Goal: Task Accomplishment & Management: Manage account settings

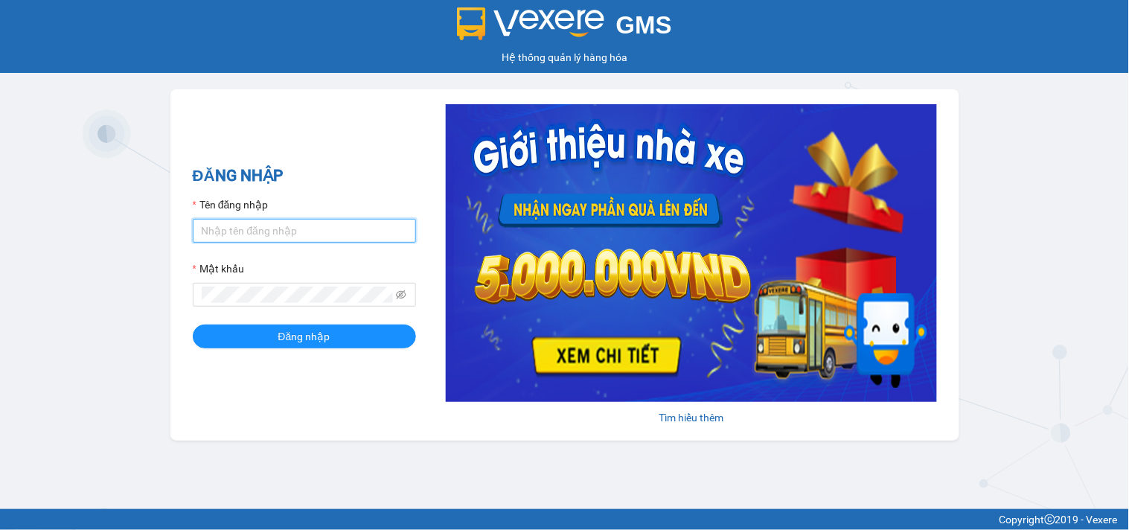
click at [324, 228] on input "Tên đăng nhập" at bounding box center [304, 231] width 223 height 24
type input "ltkoanh.namcuonglimo"
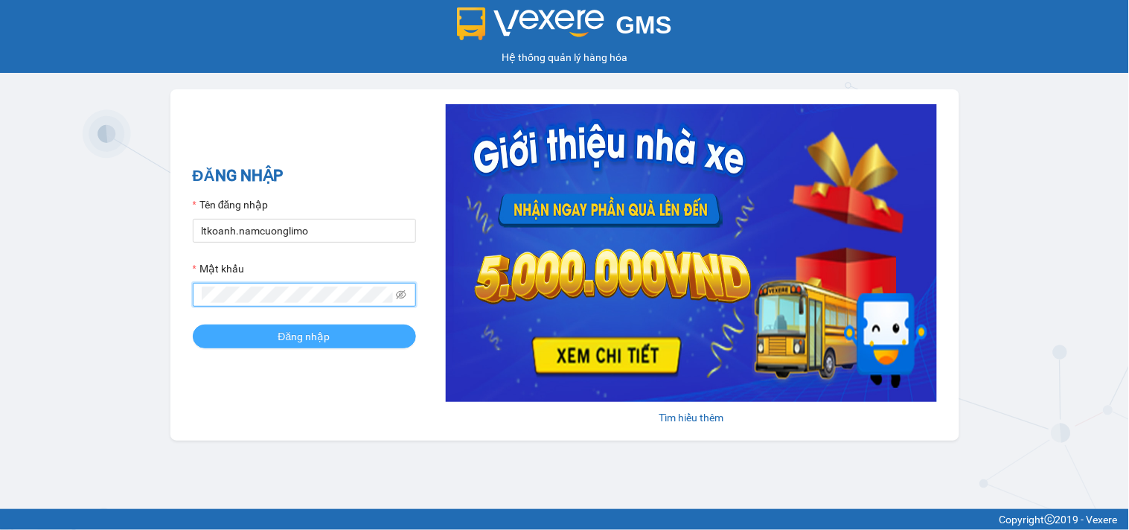
click at [259, 335] on button "Đăng nhập" at bounding box center [304, 336] width 223 height 24
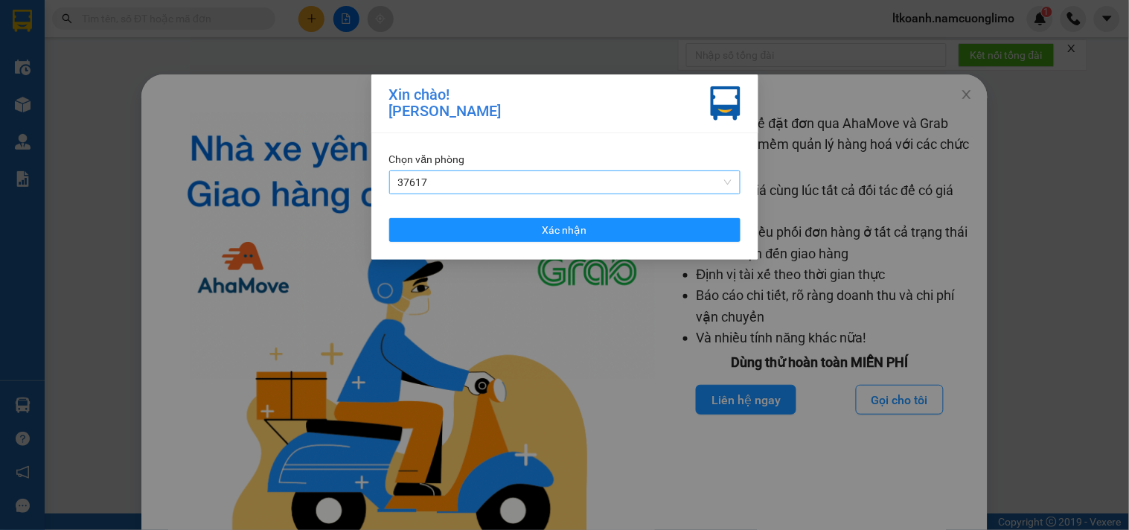
click at [570, 181] on span "37617" at bounding box center [564, 182] width 333 height 22
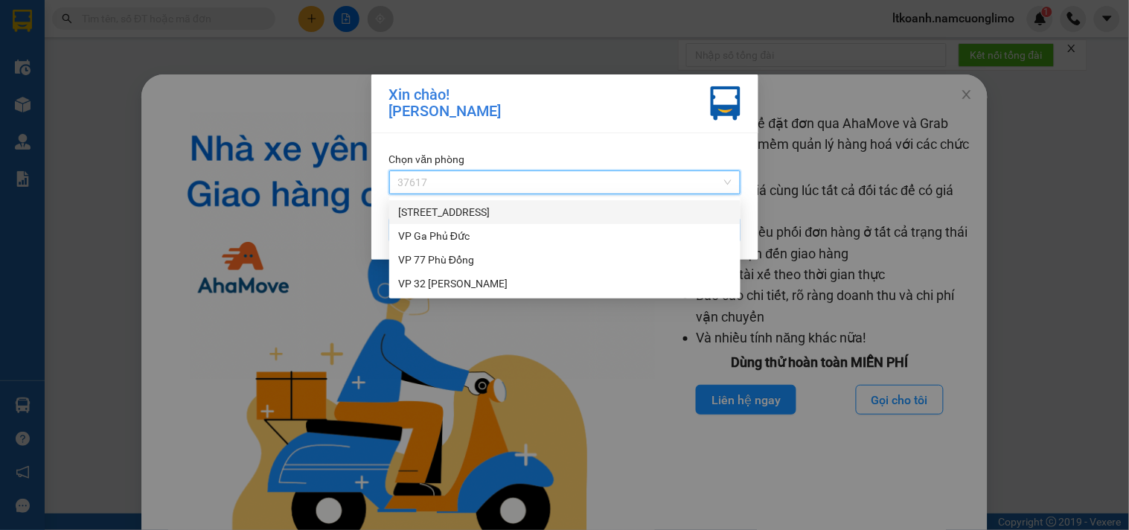
click at [458, 214] on div "[STREET_ADDRESS]" at bounding box center [564, 212] width 333 height 16
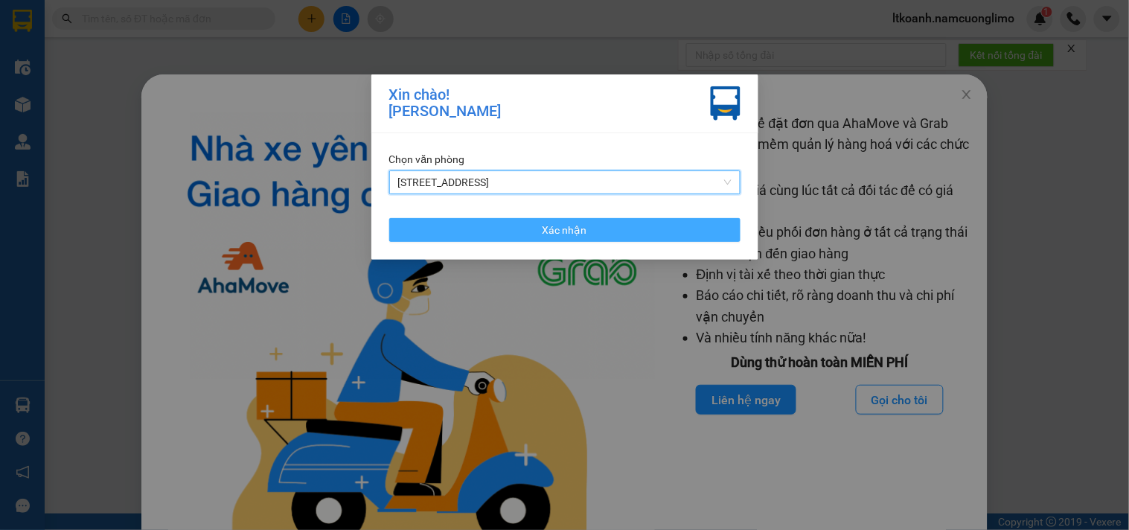
click at [579, 236] on span "Xác nhận" at bounding box center [564, 230] width 45 height 16
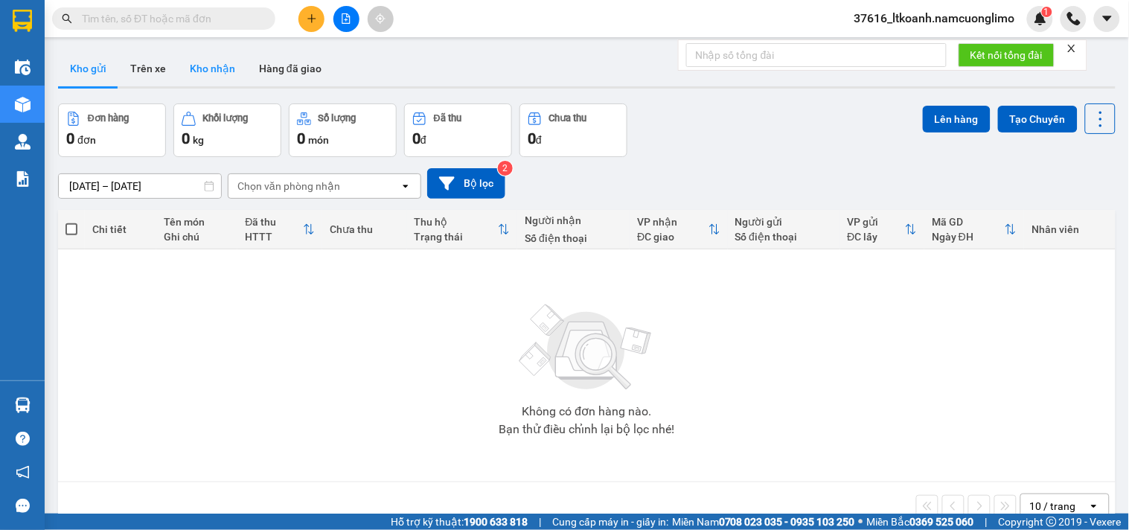
click at [205, 71] on button "Kho nhận" at bounding box center [212, 69] width 69 height 36
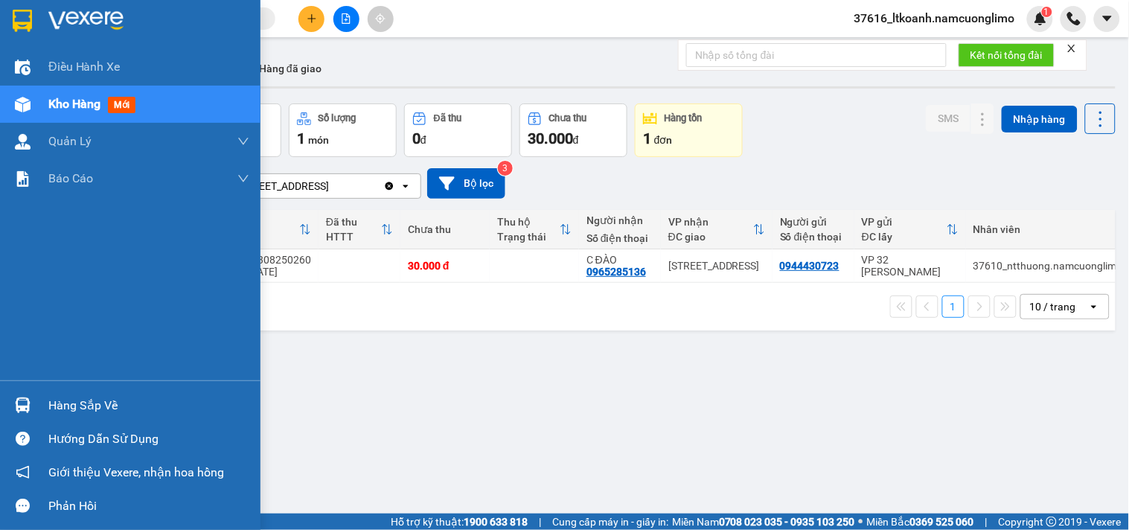
click at [34, 409] on div at bounding box center [23, 405] width 26 height 26
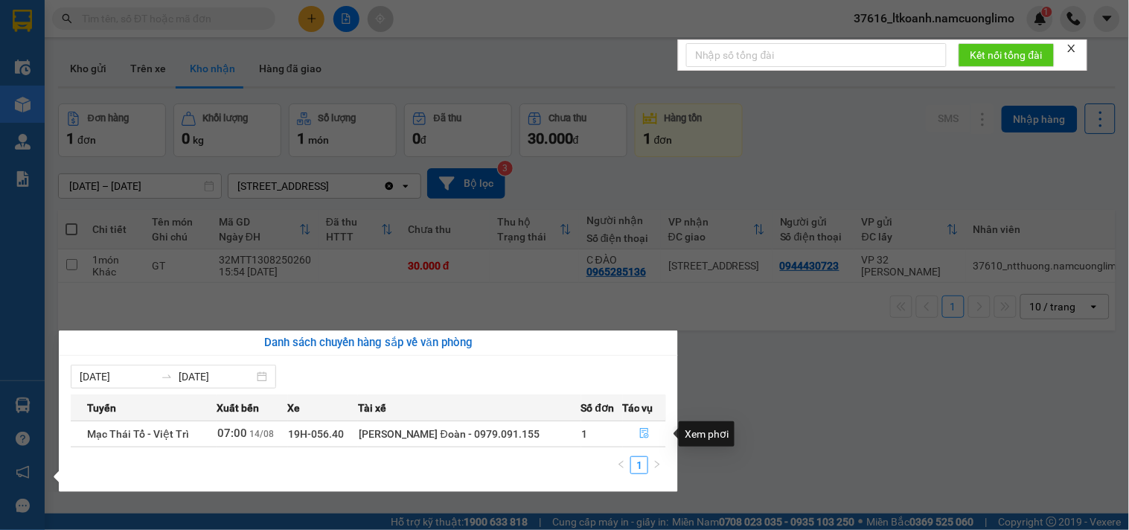
click at [645, 433] on icon "file-done" at bounding box center [644, 433] width 9 height 10
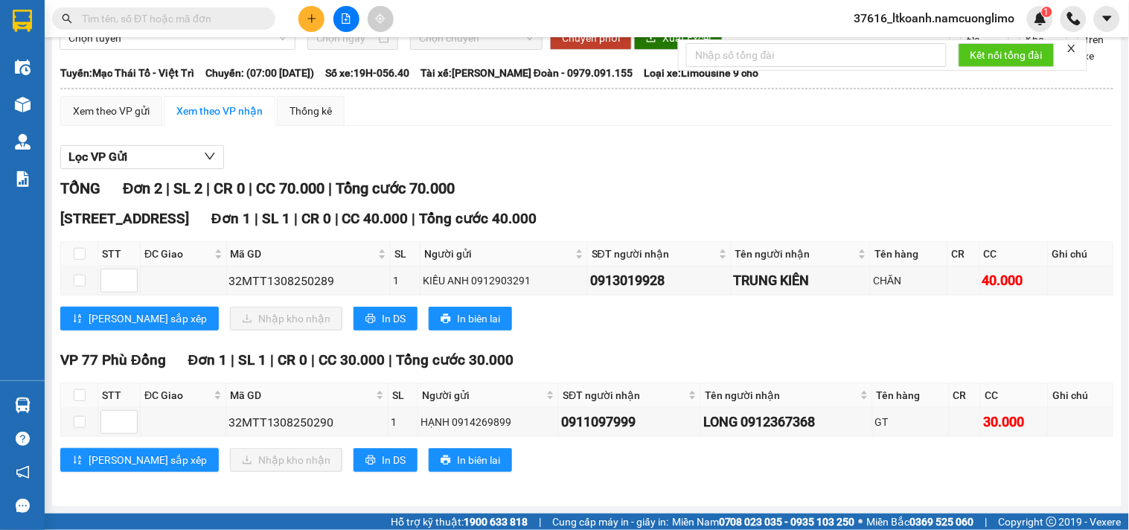
scroll to position [71, 0]
click at [217, 18] on input "text" at bounding box center [170, 18] width 176 height 16
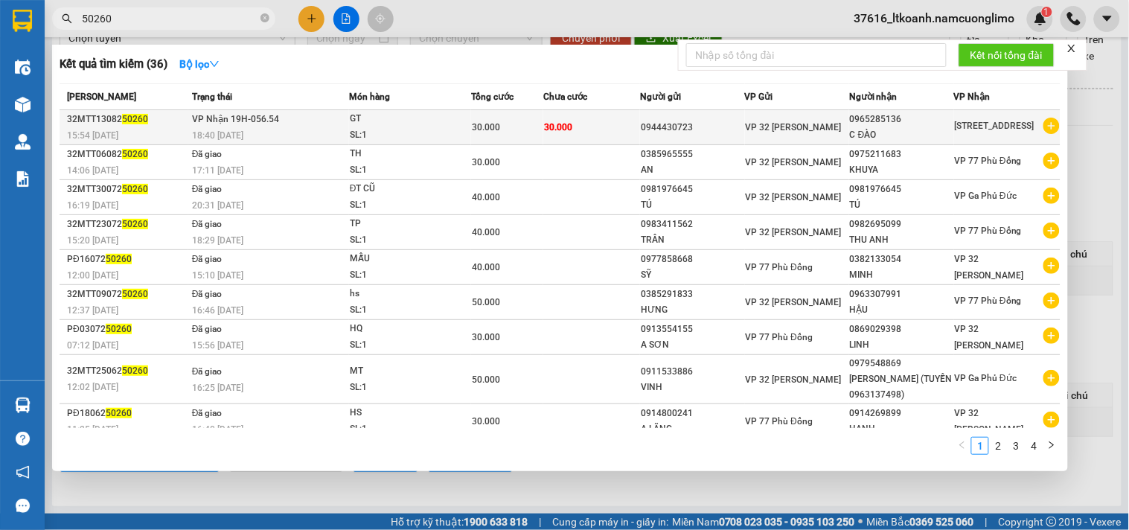
type input "50260"
click at [360, 129] on div "SL: 1" at bounding box center [406, 135] width 112 height 16
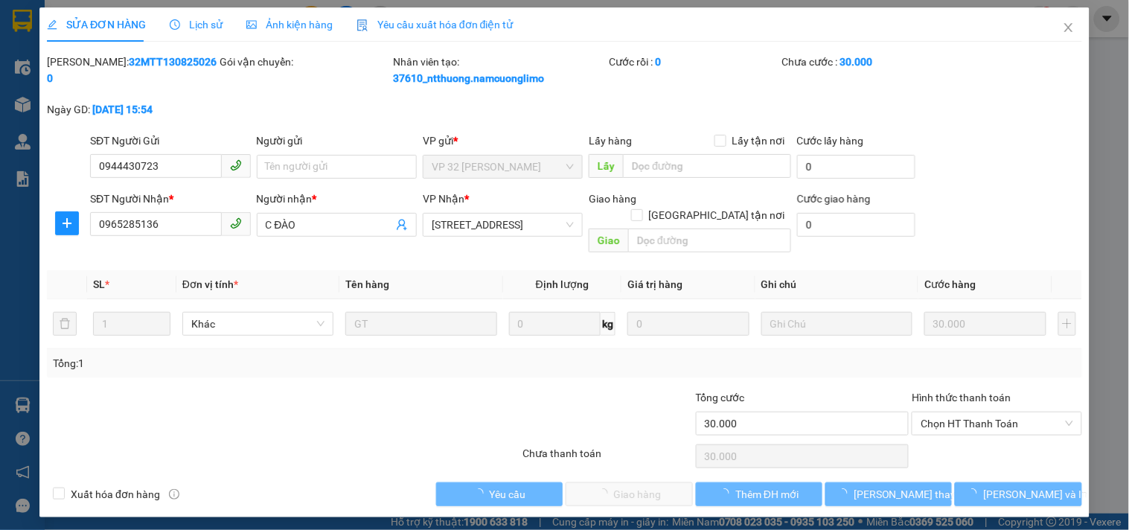
type input "0944430723"
type input "0965285136"
type input "C ĐÀO"
type input "30.000"
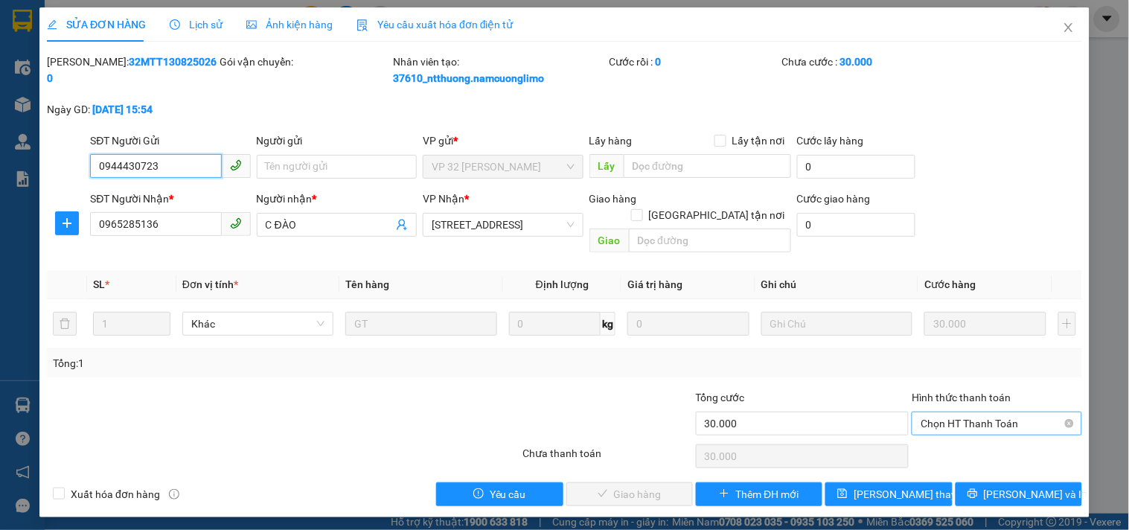
click at [999, 412] on span "Chọn HT Thanh Toán" at bounding box center [997, 423] width 152 height 22
click at [973, 441] on div "Tại văn phòng" at bounding box center [997, 437] width 153 height 16
type input "0"
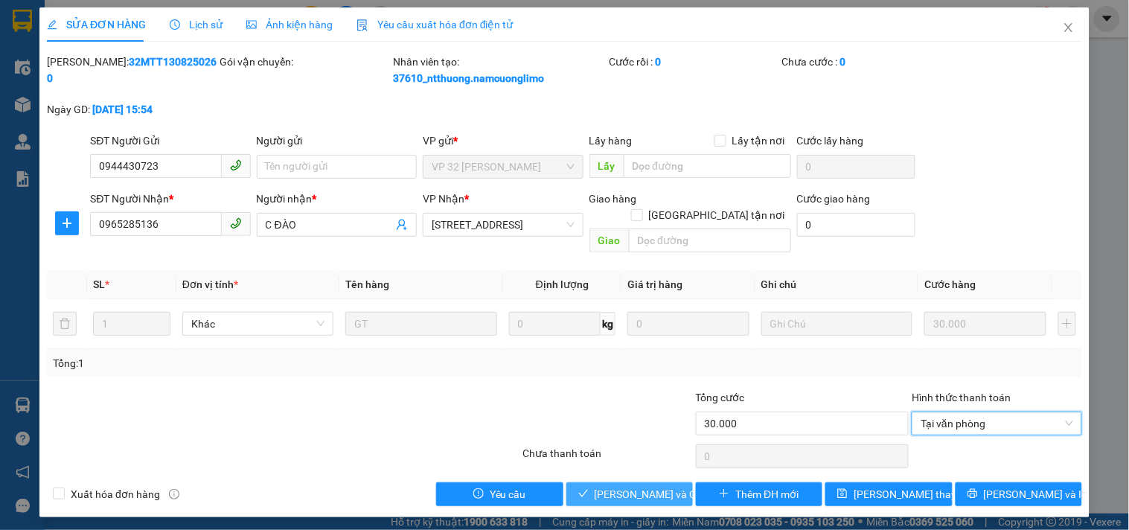
click at [662, 486] on span "[PERSON_NAME] và Giao hàng" at bounding box center [666, 494] width 143 height 16
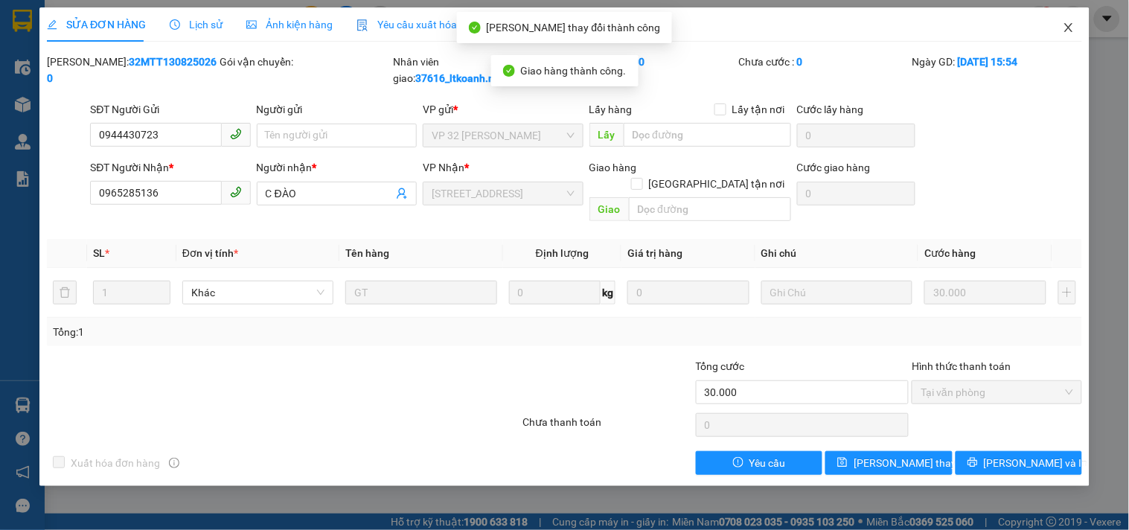
click at [1073, 26] on icon "close" at bounding box center [1069, 28] width 12 height 12
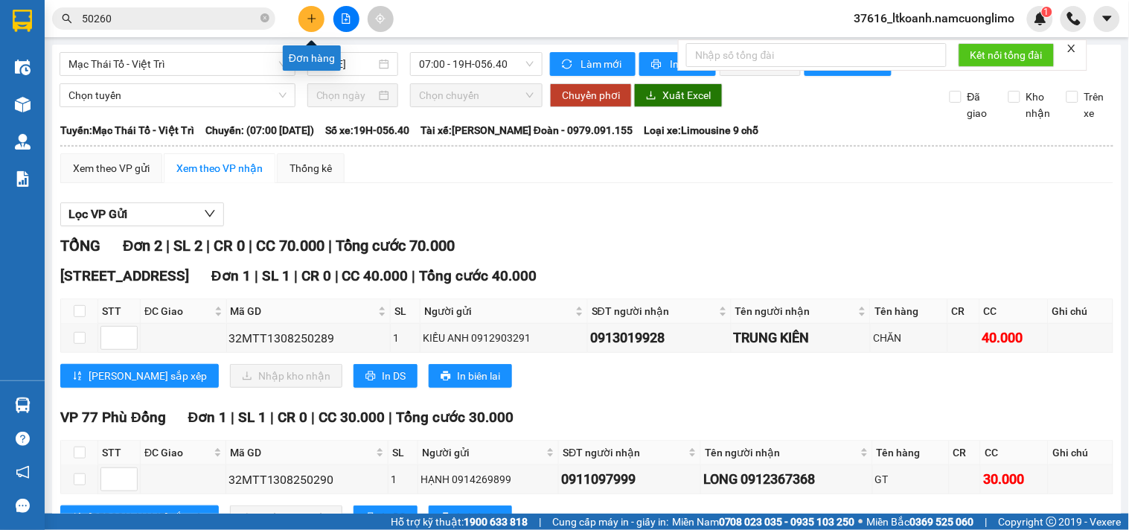
click at [310, 17] on icon "plus" at bounding box center [312, 18] width 10 height 10
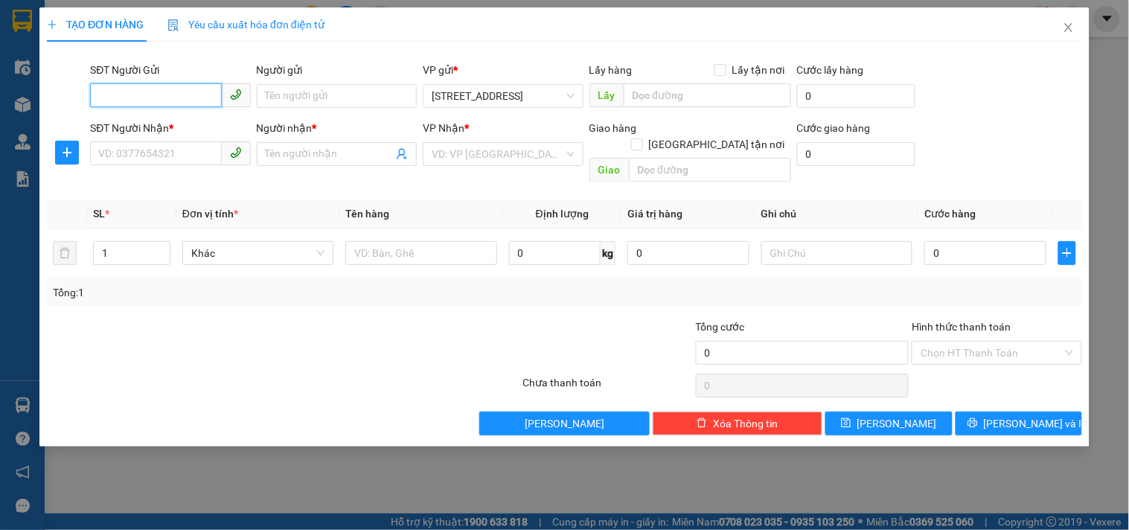
click at [188, 92] on input "SĐT Người Gửi" at bounding box center [155, 95] width 131 height 24
type input "0965285136"
click at [153, 127] on div "0965285136 - C ĐÀO" at bounding box center [170, 126] width 143 height 16
type input "C ĐÀO"
type input "0965285136"
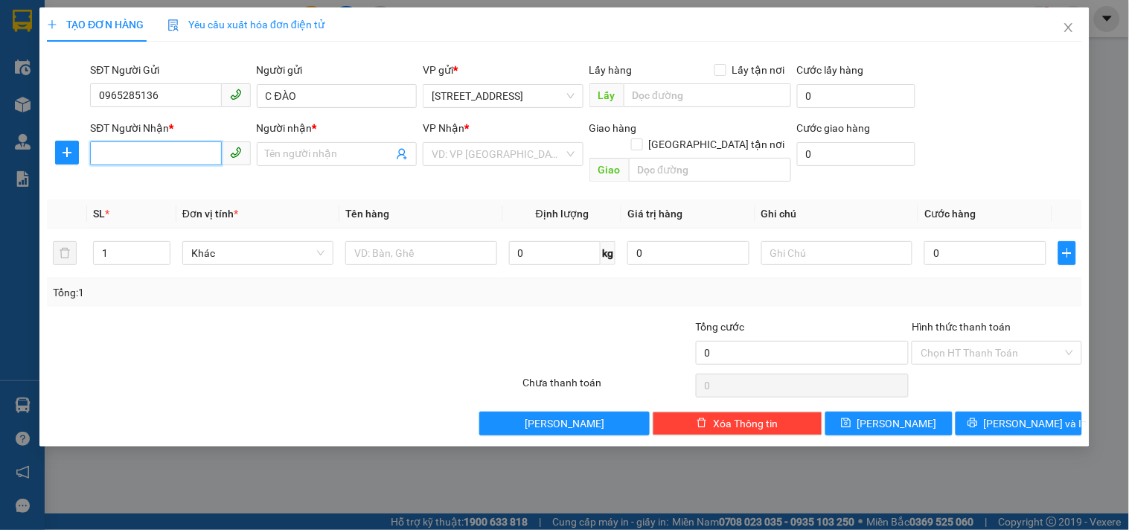
click at [158, 160] on input "SĐT Người Nhận *" at bounding box center [155, 153] width 131 height 24
click at [179, 183] on div "0966115988 - Anh Thìn" at bounding box center [170, 184] width 143 height 16
type input "0966115988"
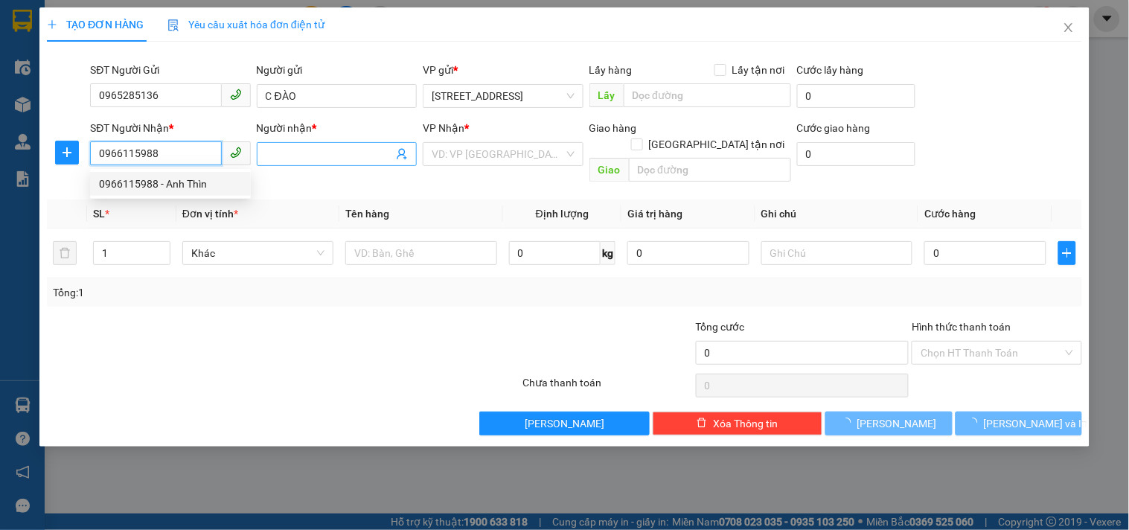
type input "Anh Thìn"
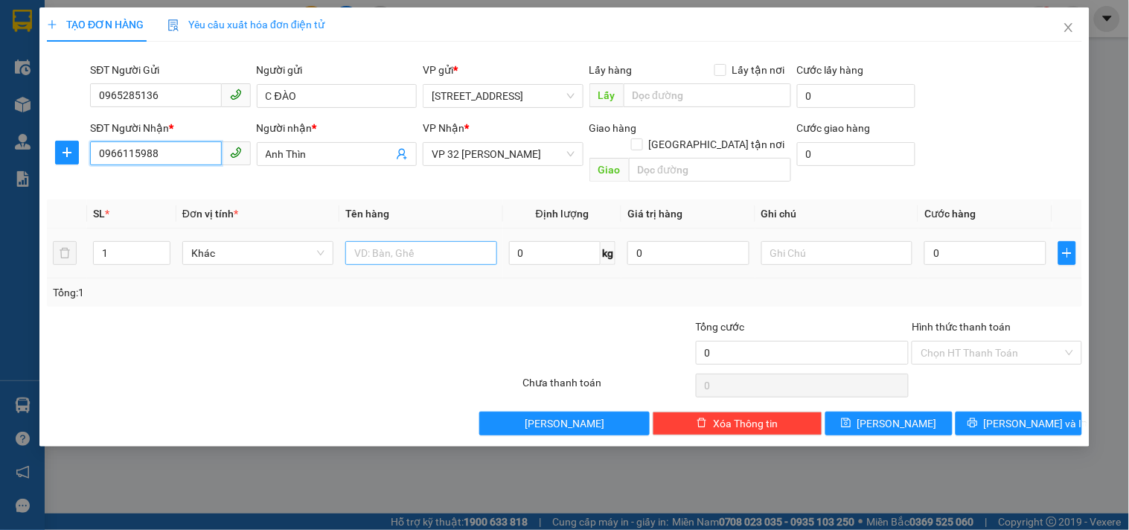
type input "0966115988"
click at [426, 241] on input "text" at bounding box center [420, 253] width 151 height 24
type input "hs"
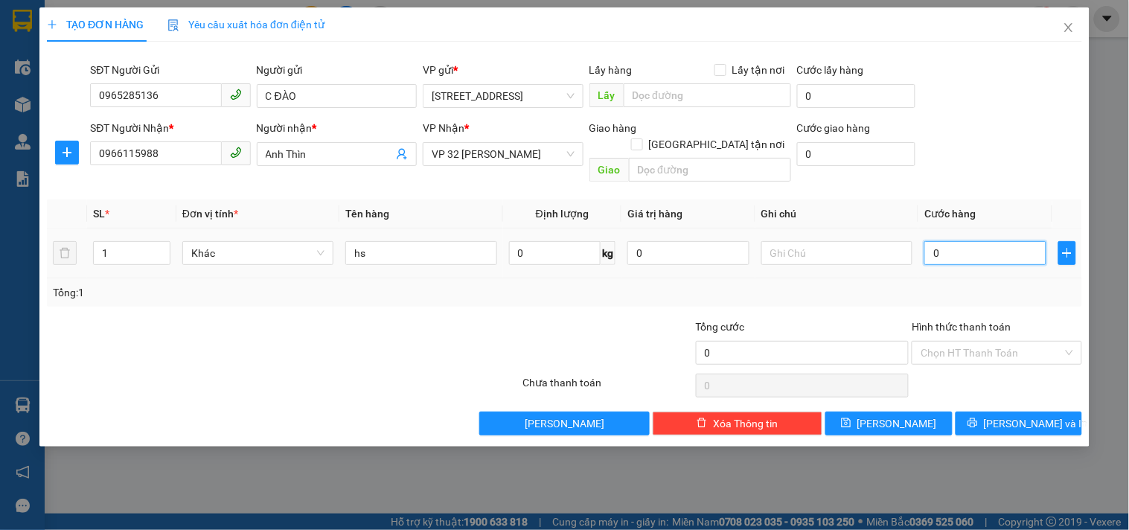
click at [979, 241] on input "0" at bounding box center [985, 253] width 122 height 24
type input "3"
type input "30"
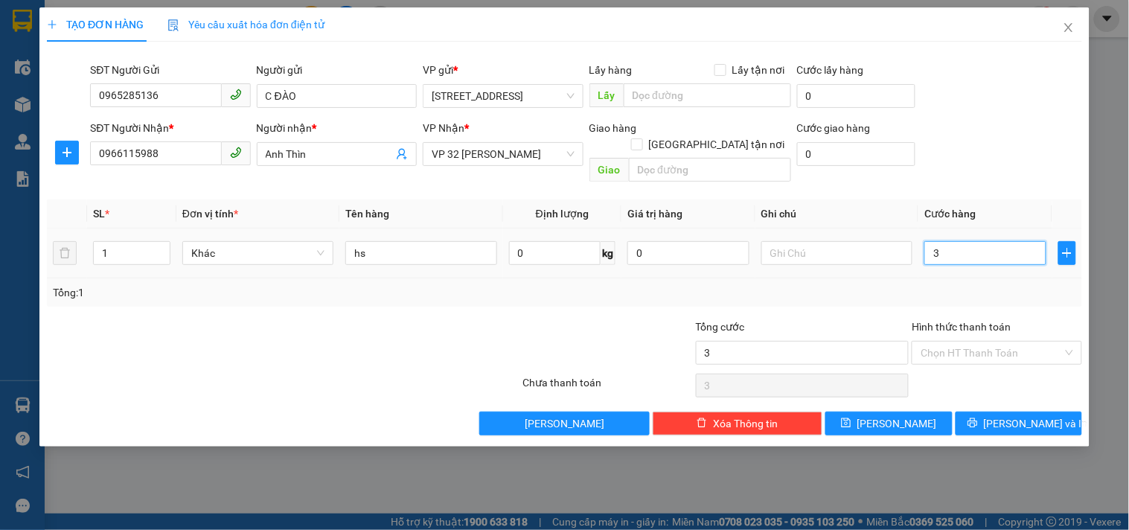
type input "30"
type input "300"
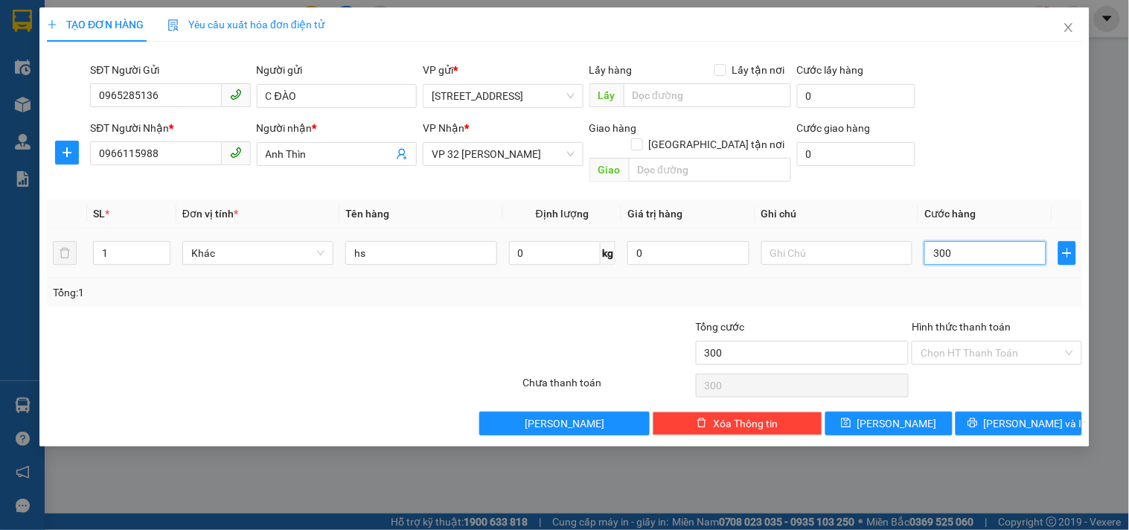
type input "3.000"
type input "30.000"
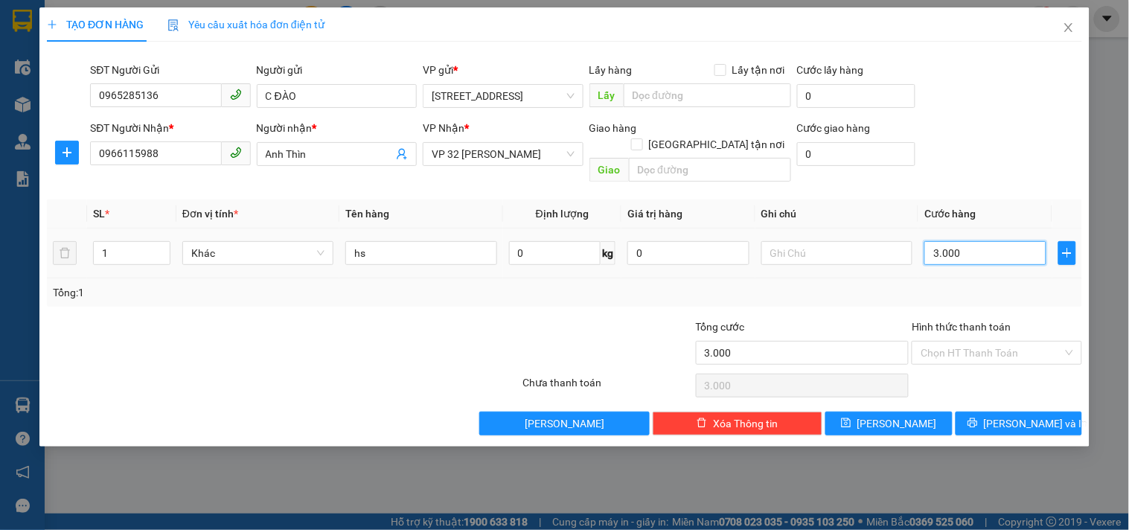
type input "30.000"
click at [1033, 415] on span "[PERSON_NAME] và In" at bounding box center [1036, 423] width 104 height 16
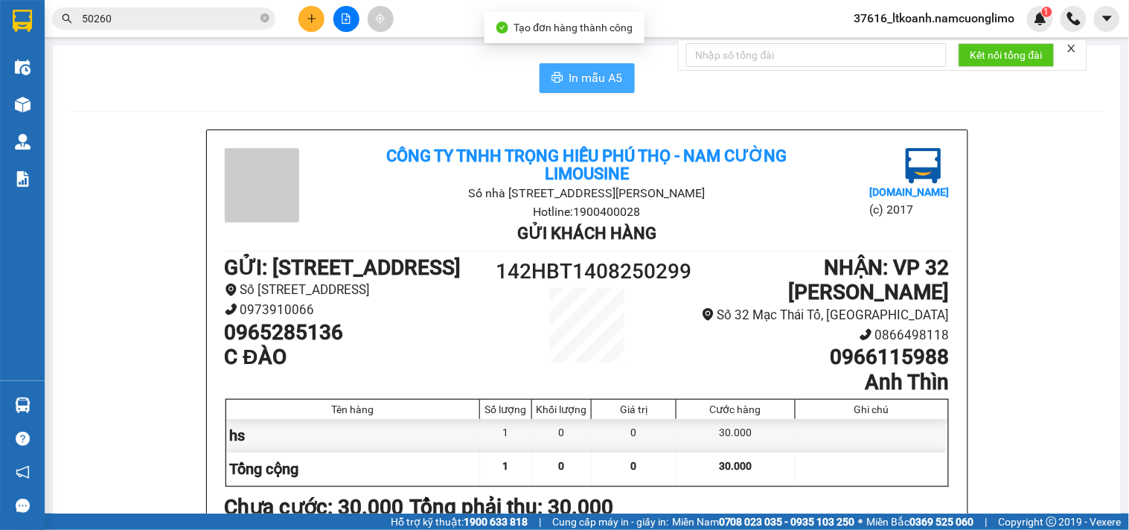
click at [591, 73] on span "In mẫu A5" at bounding box center [596, 77] width 54 height 19
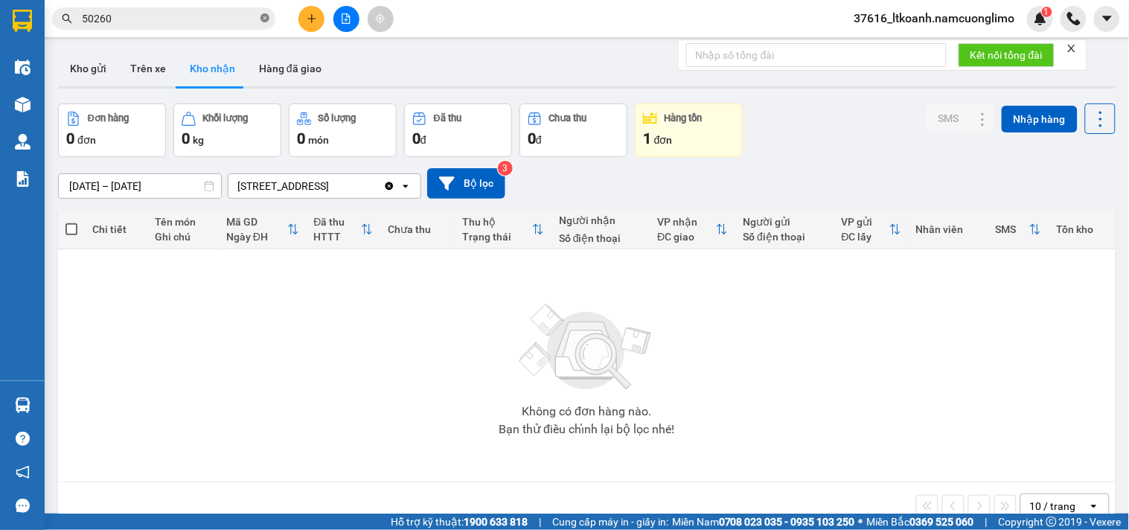
click at [263, 13] on icon "close-circle" at bounding box center [264, 17] width 9 height 9
click at [313, 9] on button at bounding box center [311, 19] width 26 height 26
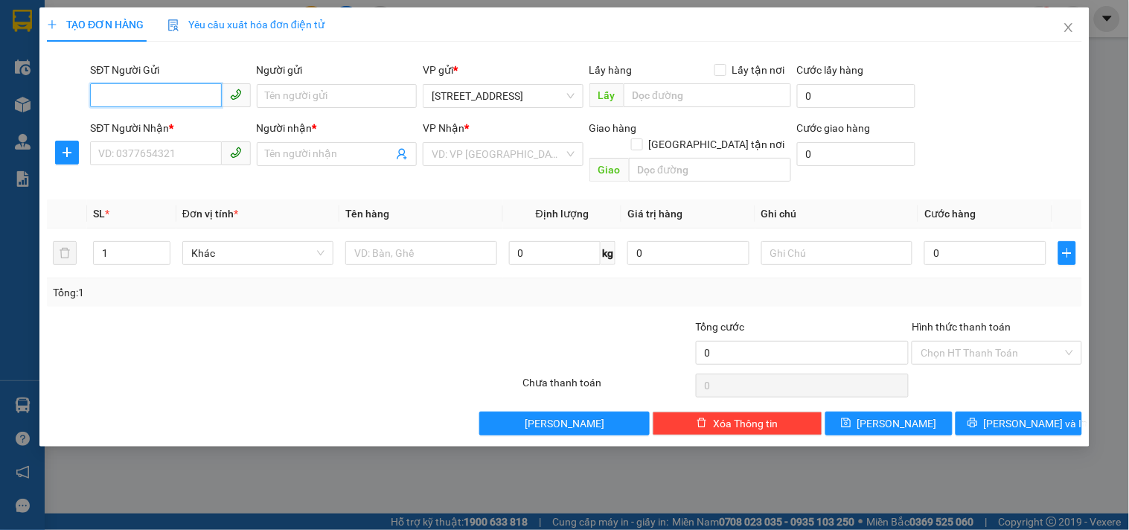
click at [184, 95] on input "SĐT Người Gửi" at bounding box center [155, 95] width 131 height 24
click at [187, 122] on div "0965285136 - C ĐÀO" at bounding box center [170, 126] width 143 height 16
type input "0965285136"
type input "C ĐÀO"
type input "0965285136"
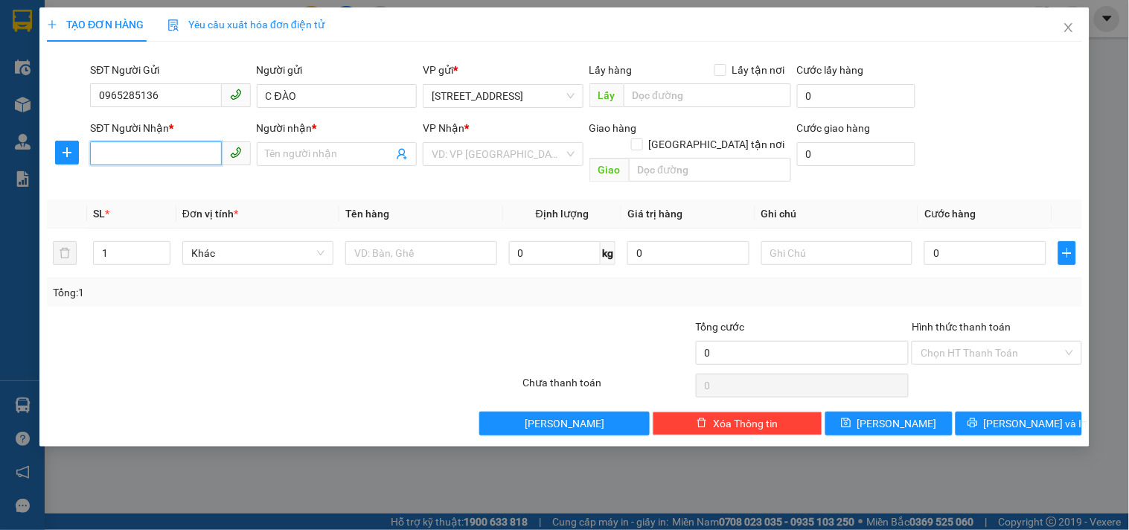
click at [191, 149] on input "SĐT Người Nhận *" at bounding box center [155, 153] width 131 height 24
click at [132, 190] on div "0944430723" at bounding box center [170, 184] width 143 height 16
type input "0944430723"
click at [316, 156] on input "Người nhận *" at bounding box center [329, 154] width 127 height 16
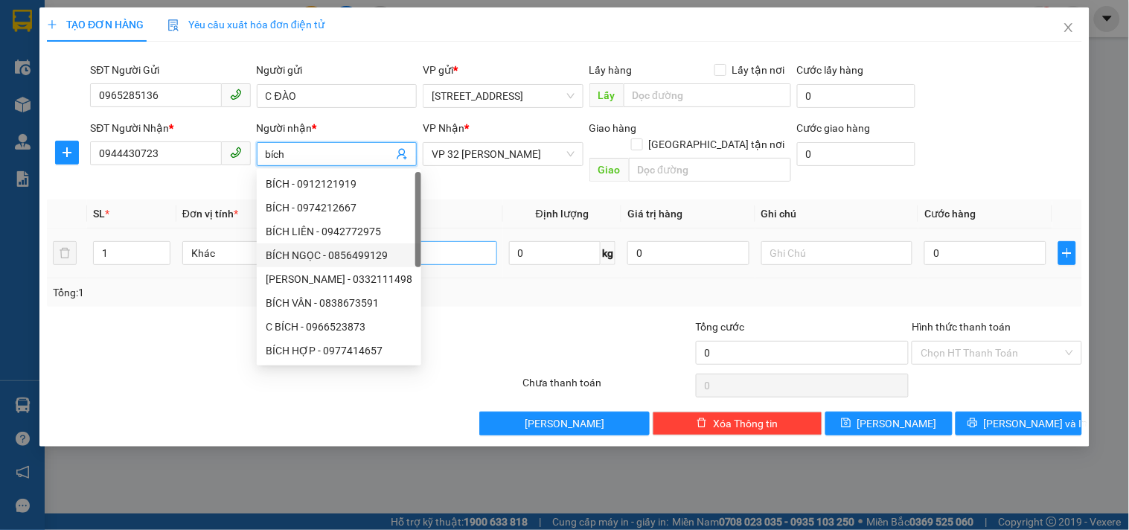
type input "bích"
click at [484, 241] on input "text" at bounding box center [420, 253] width 151 height 24
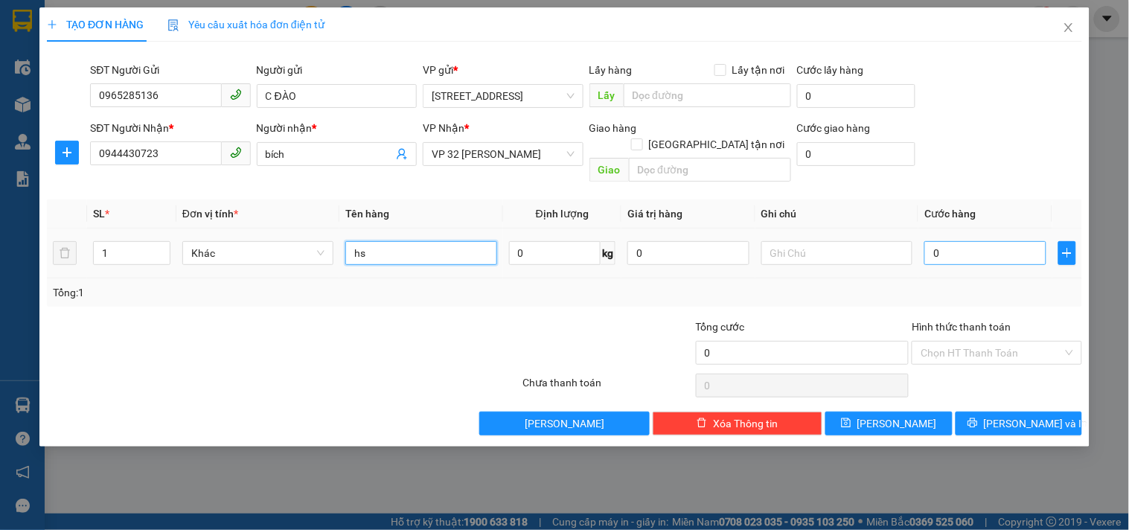
type input "hs"
click at [958, 241] on input "0" at bounding box center [985, 253] width 122 height 24
type input "3"
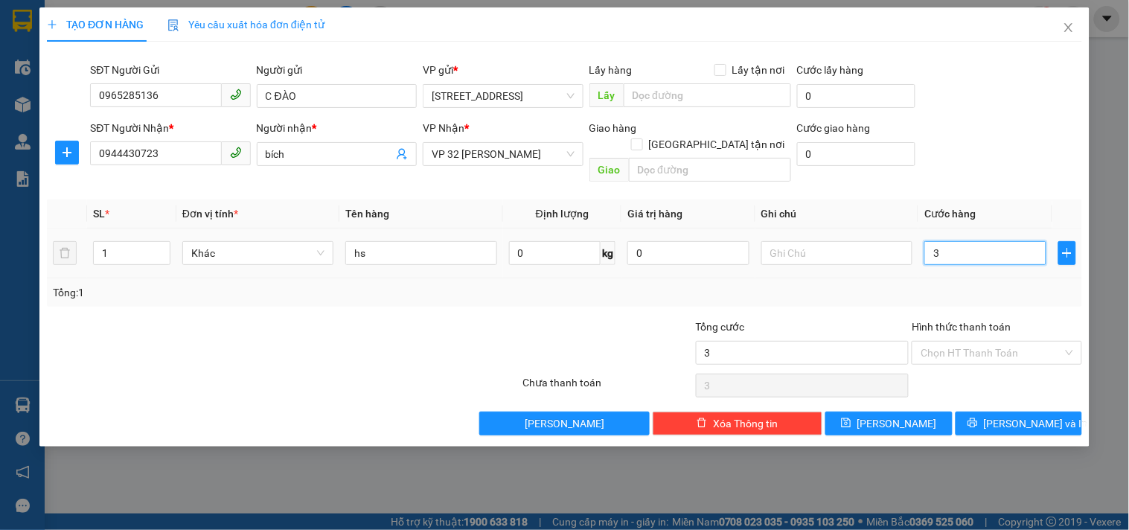
type input "30"
type input "300"
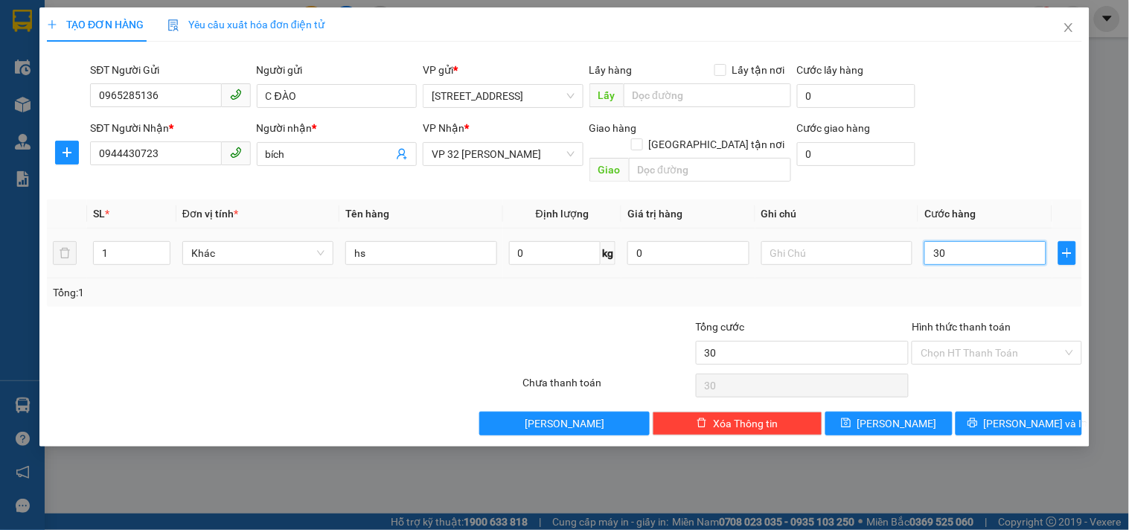
type input "300"
type input "3.000"
type input "30.000"
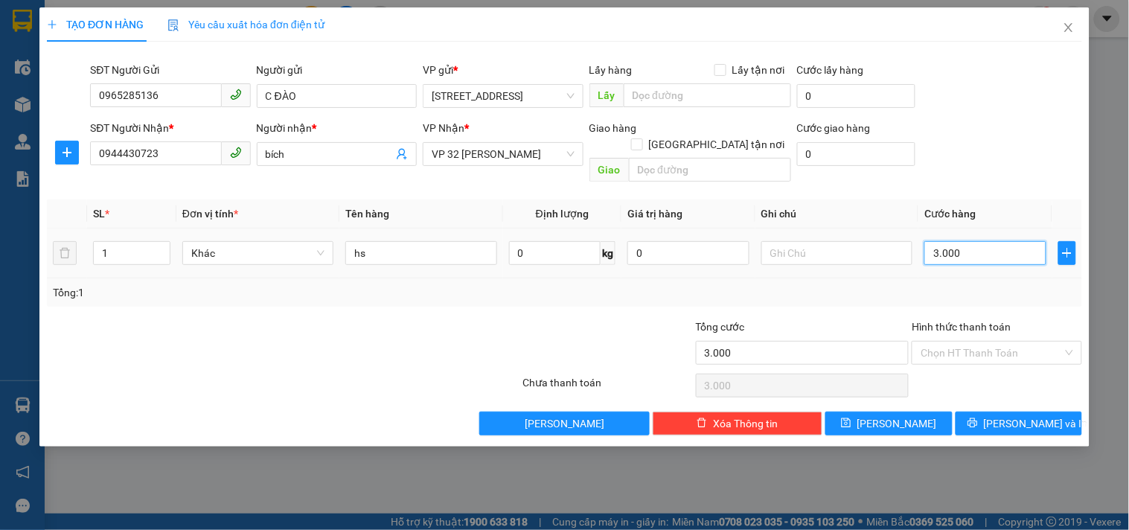
type input "30.000"
click at [1022, 415] on span "[PERSON_NAME] và In" at bounding box center [1036, 423] width 104 height 16
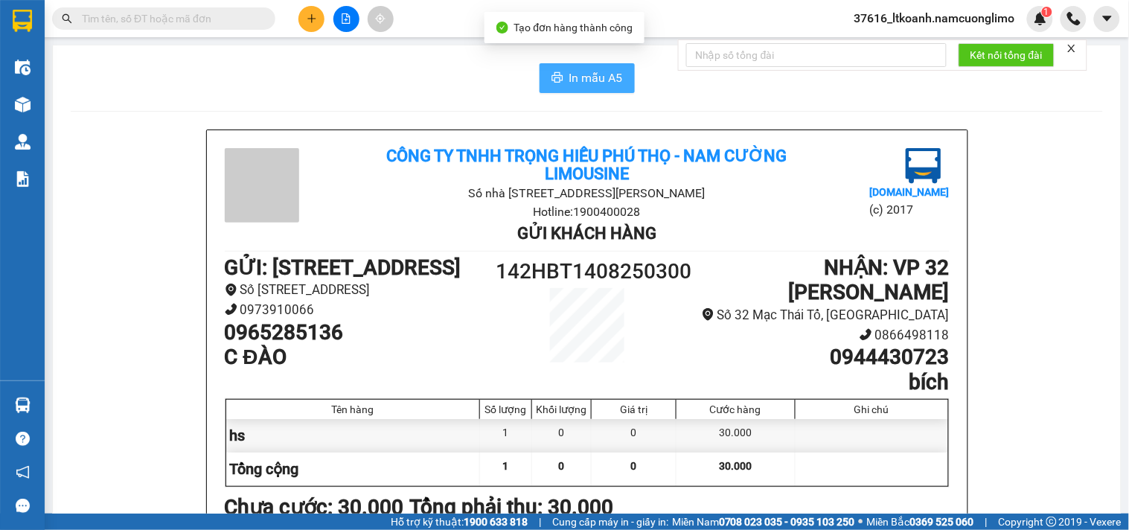
click at [612, 80] on span "In mẫu A5" at bounding box center [596, 77] width 54 height 19
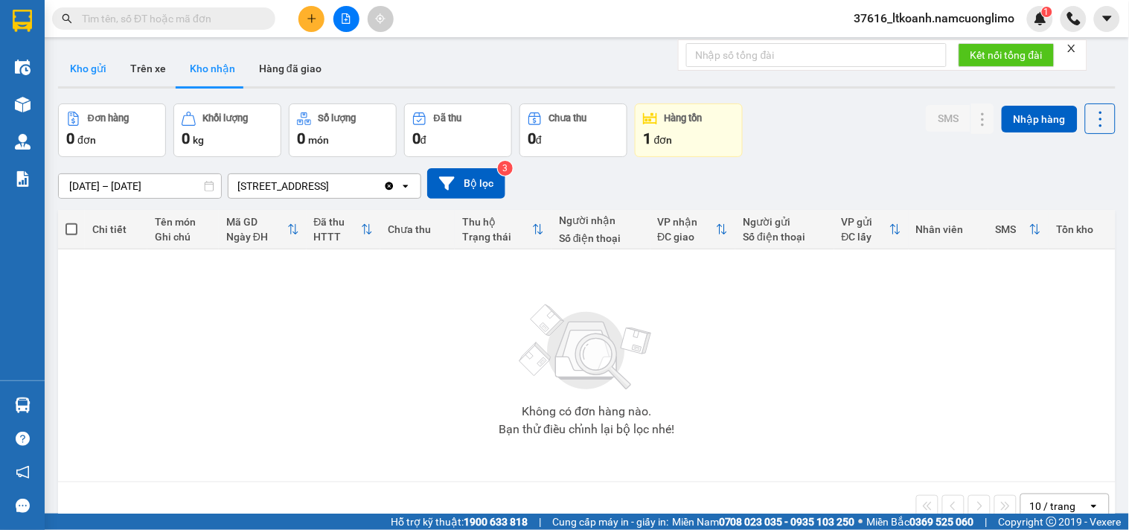
click at [94, 71] on button "Kho gửi" at bounding box center [88, 69] width 60 height 36
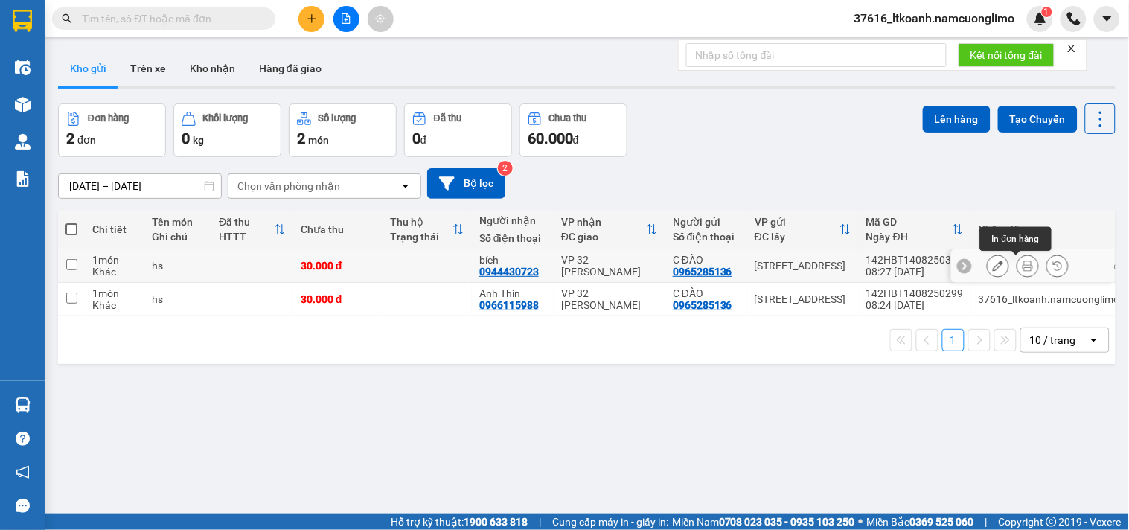
click at [1022, 264] on icon at bounding box center [1027, 265] width 10 height 10
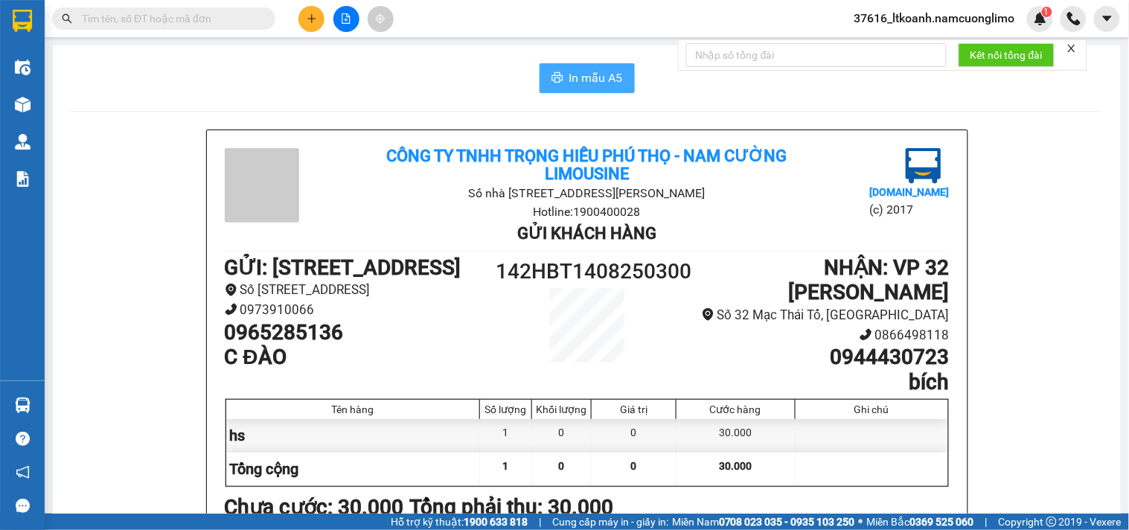
click at [601, 77] on span "In mẫu A5" at bounding box center [596, 77] width 54 height 19
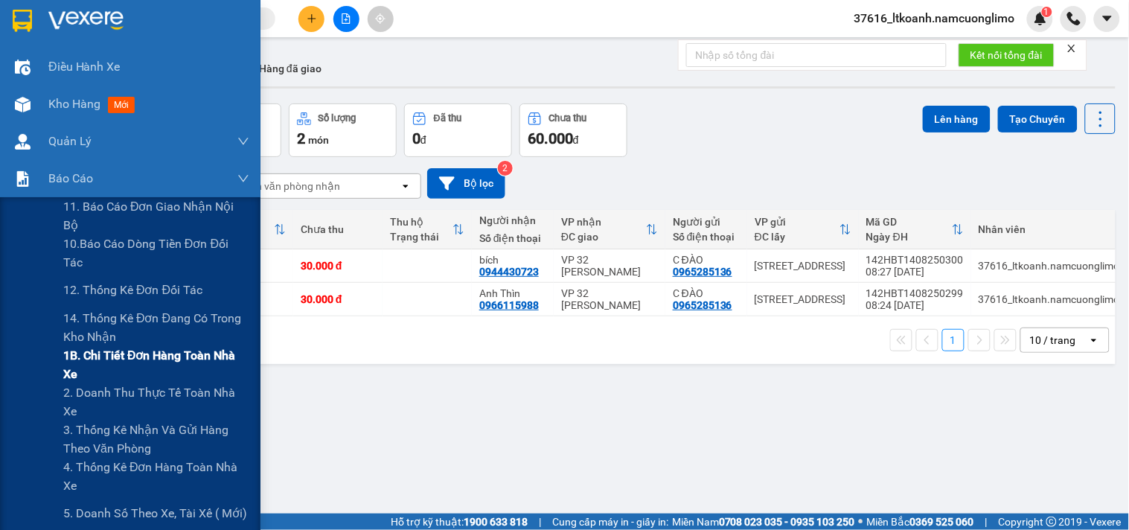
drag, startPoint x: 116, startPoint y: 359, endPoint x: 165, endPoint y: 336, distance: 53.9
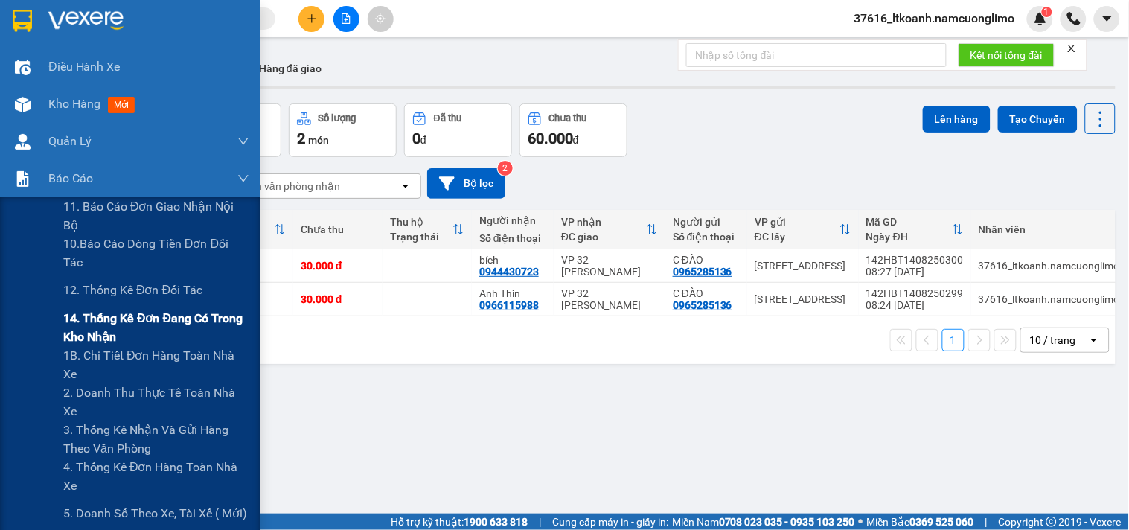
click at [118, 357] on span "1B. Chi tiết đơn hàng toàn nhà xe" at bounding box center [156, 364] width 186 height 37
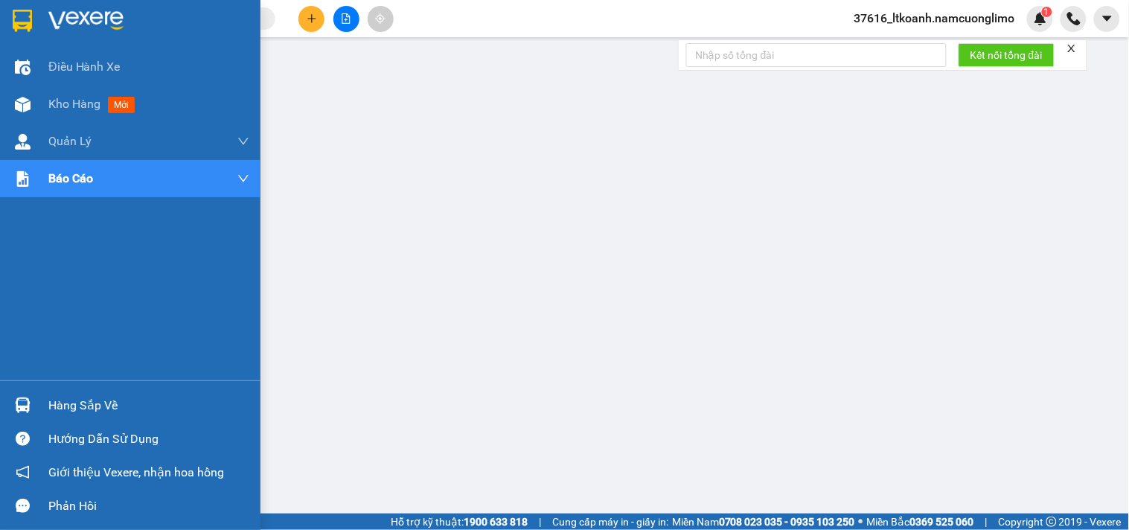
click at [33, 10] on div at bounding box center [23, 20] width 26 height 26
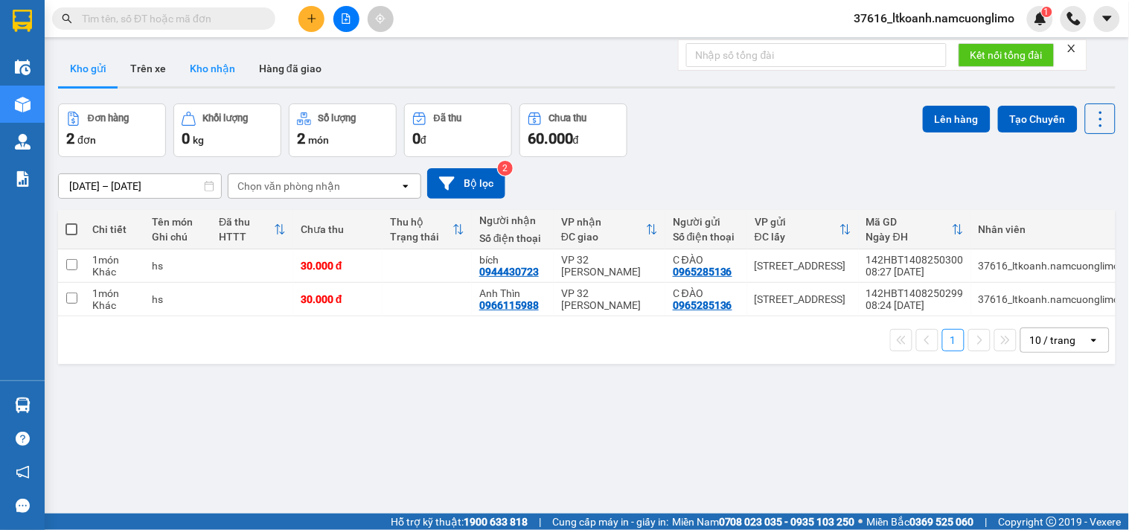
click at [217, 71] on button "Kho nhận" at bounding box center [212, 69] width 69 height 36
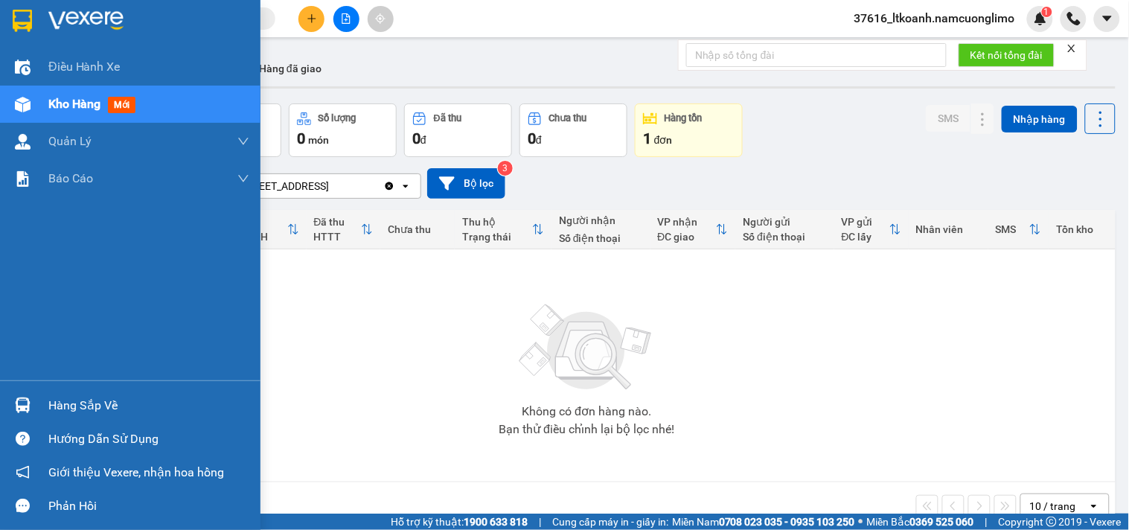
click at [40, 406] on div "Hàng sắp về" at bounding box center [130, 404] width 260 height 33
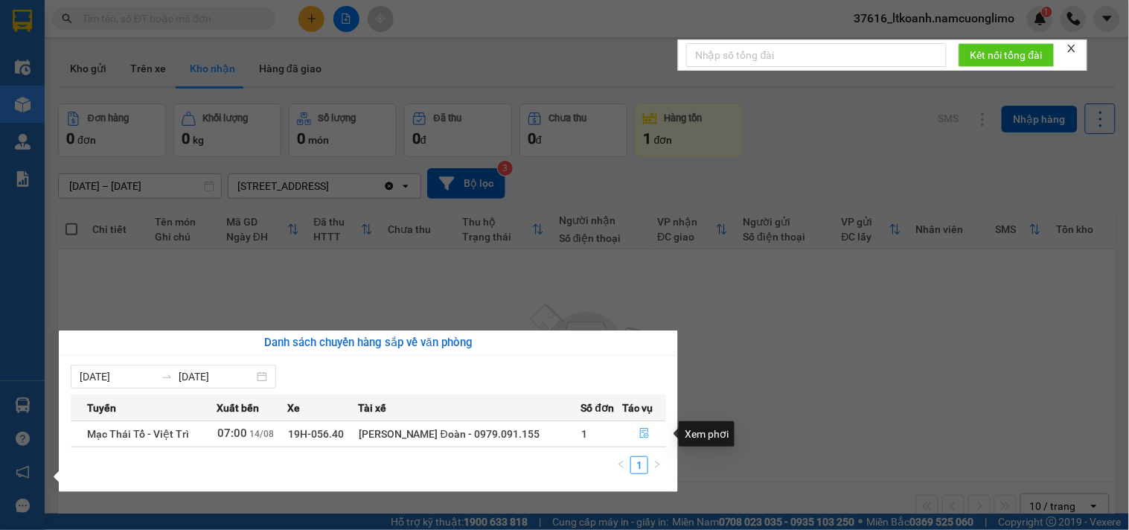
click at [644, 429] on icon "file-done" at bounding box center [644, 433] width 10 height 10
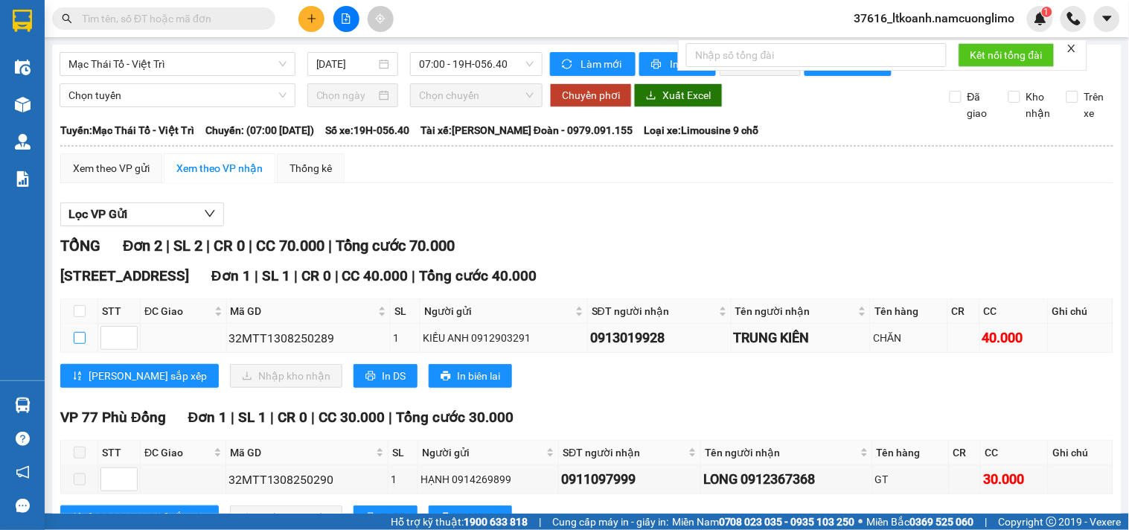
click at [78, 344] on input "checkbox" at bounding box center [80, 338] width 12 height 12
checkbox input "true"
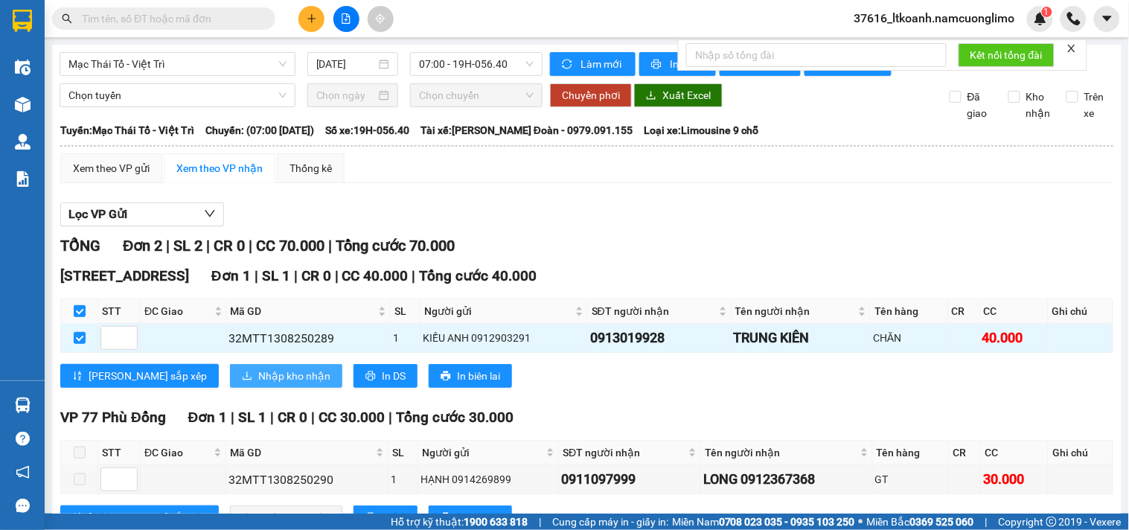
click at [258, 384] on span "Nhập kho nhận" at bounding box center [294, 376] width 72 height 16
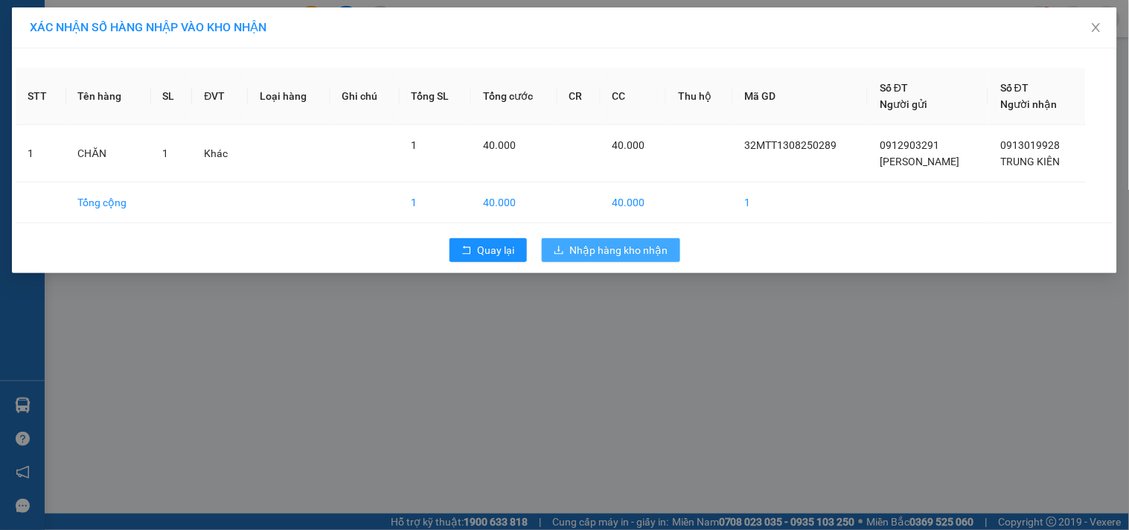
click at [640, 257] on span "Nhập hàng kho nhận" at bounding box center [619, 250] width 98 height 16
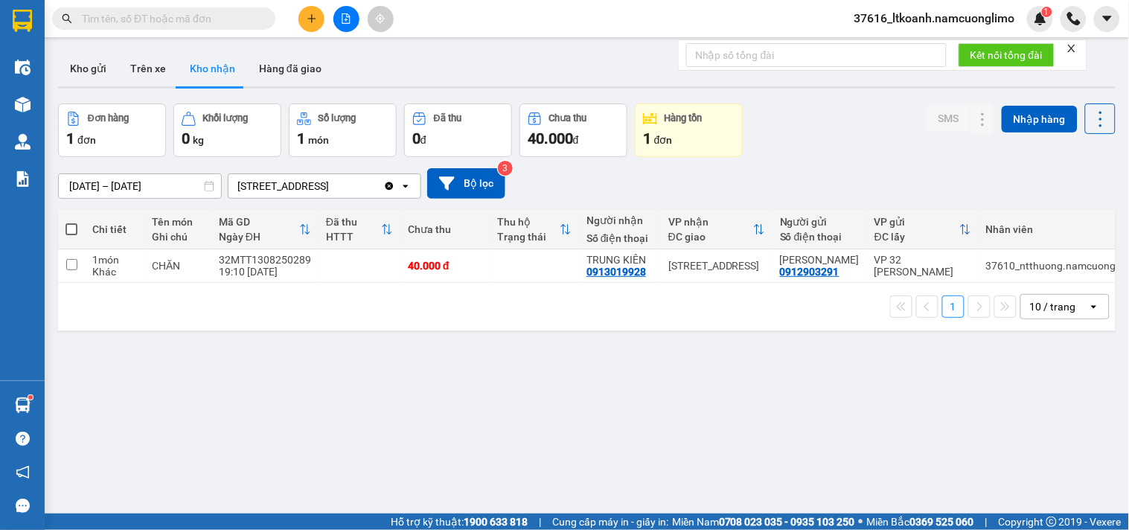
click at [310, 21] on icon "plus" at bounding box center [312, 18] width 10 height 10
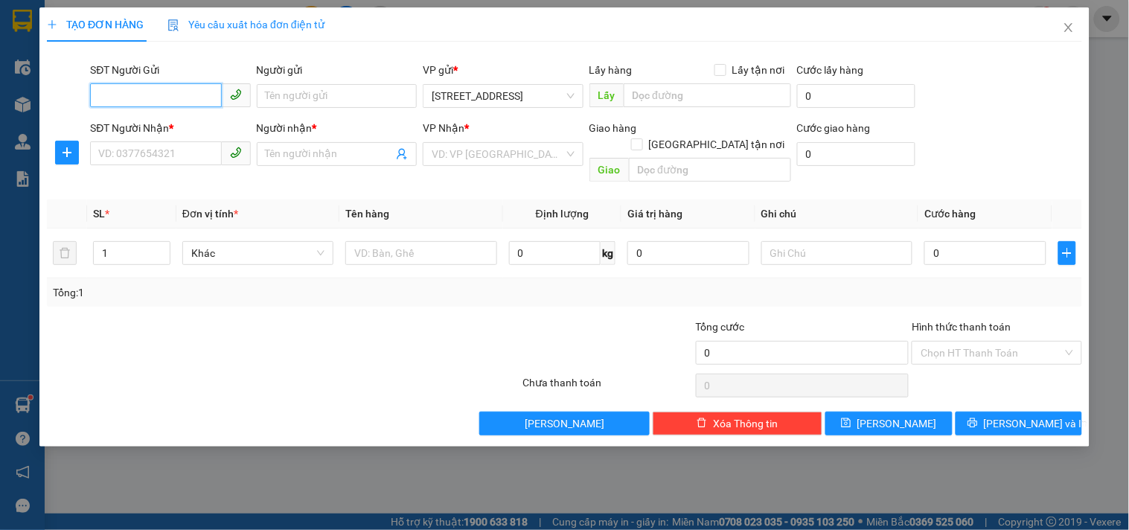
click at [180, 97] on input "SĐT Người Gửi" at bounding box center [155, 95] width 131 height 24
click at [144, 92] on input "SĐT Người Gửi" at bounding box center [155, 95] width 131 height 24
type input "0363756169"
click at [202, 129] on div "0363756169 - [PERSON_NAME]" at bounding box center [172, 126] width 147 height 16
type input "[PERSON_NAME]"
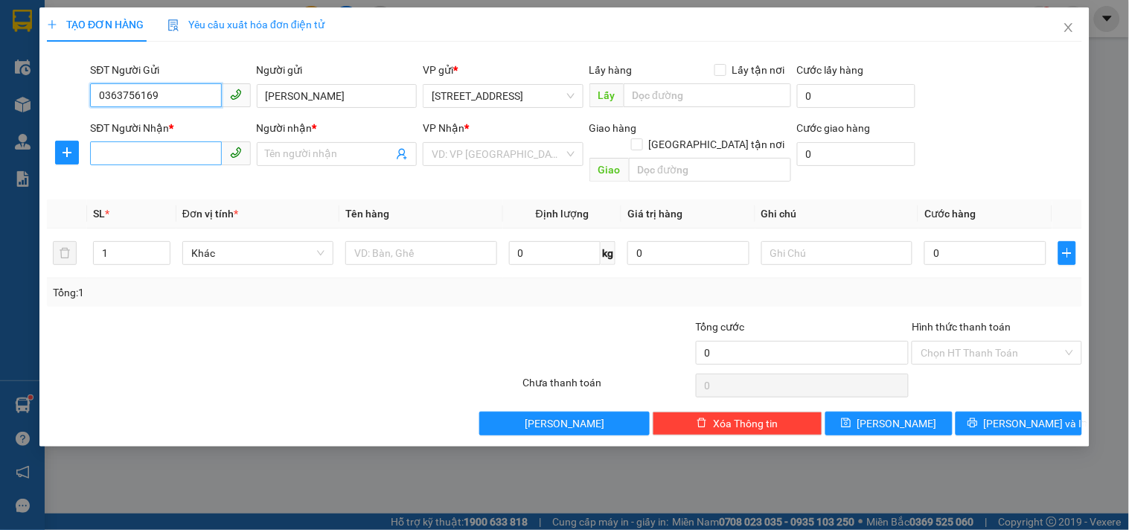
type input "0363756169"
click at [196, 152] on input "SĐT Người Nhận *" at bounding box center [155, 153] width 131 height 24
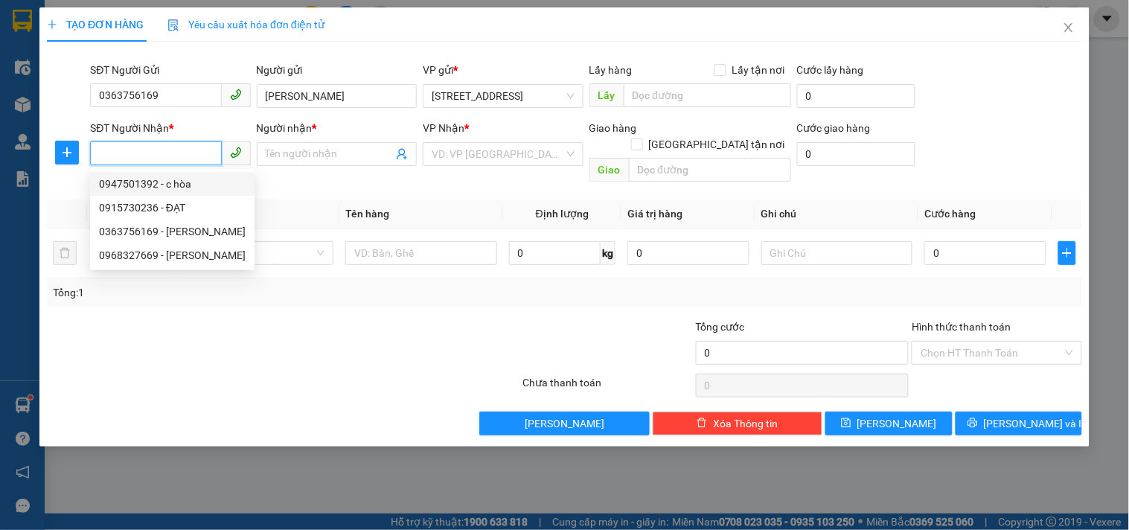
click at [175, 147] on input "SĐT Người Nhận *" at bounding box center [155, 153] width 131 height 24
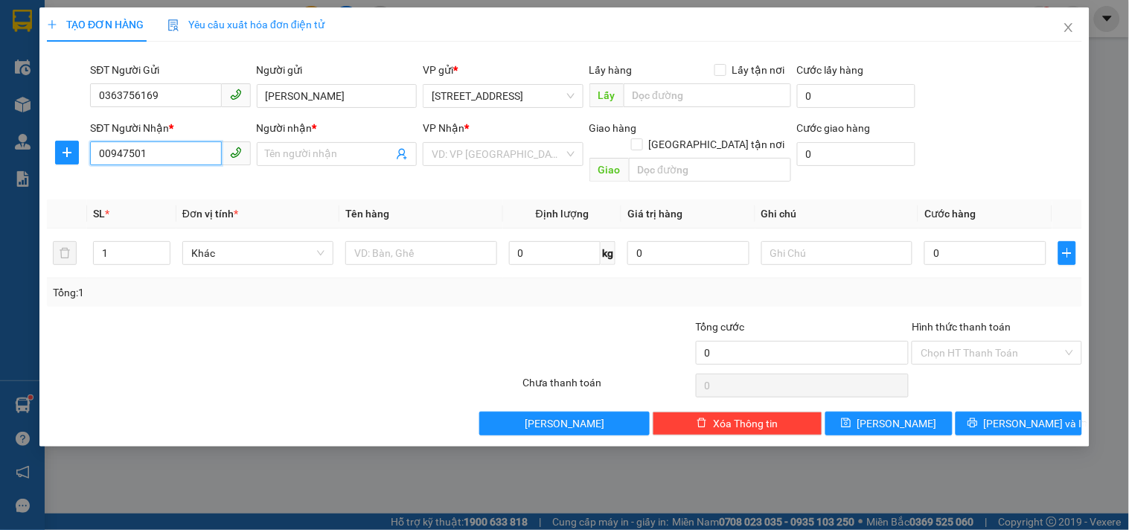
click at [104, 158] on input "00947501" at bounding box center [155, 153] width 131 height 24
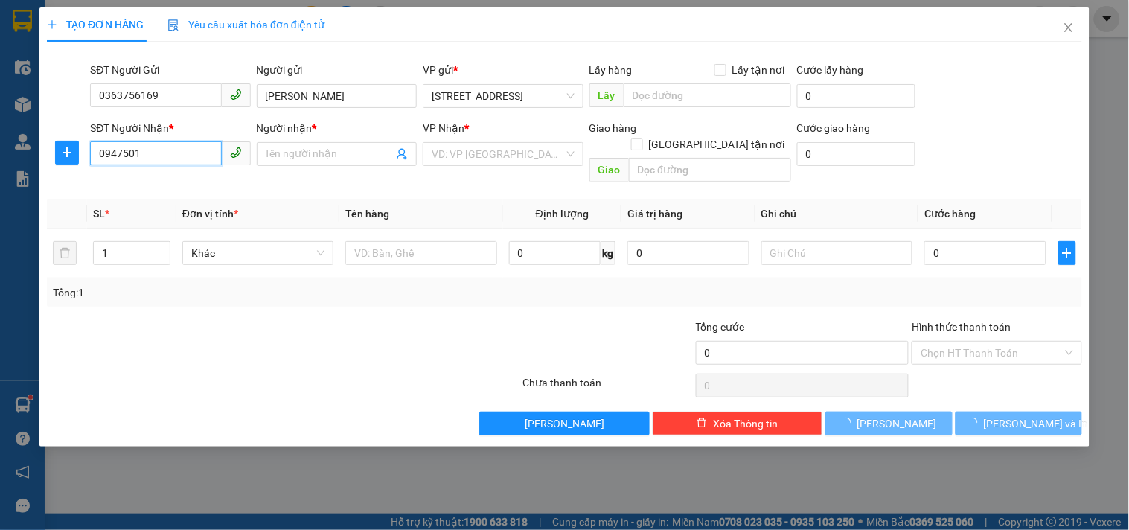
click at [167, 159] on input "0947501" at bounding box center [155, 153] width 131 height 24
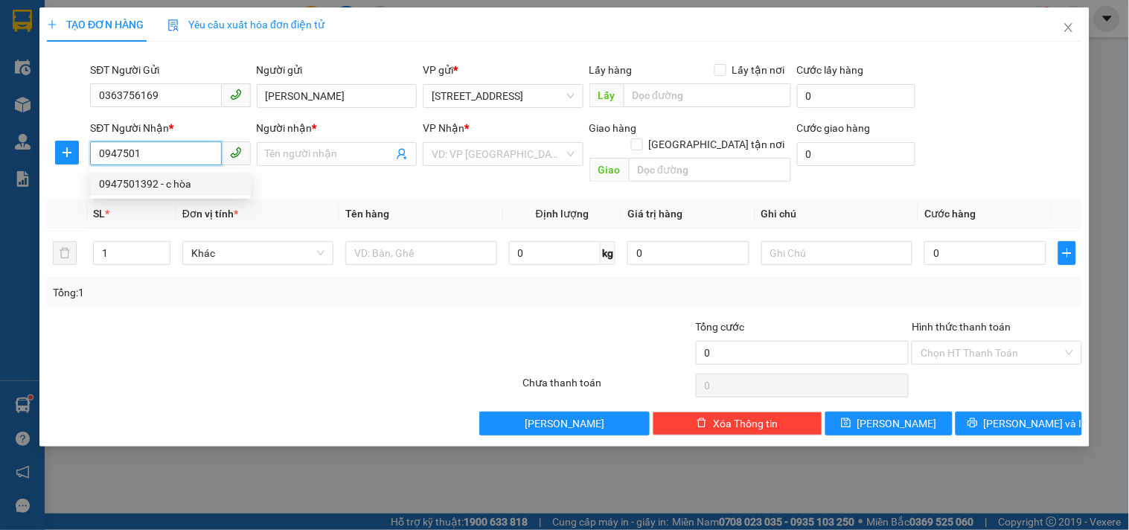
click at [174, 185] on div "0947501392 - c hòa" at bounding box center [170, 184] width 143 height 16
type input "0947501392"
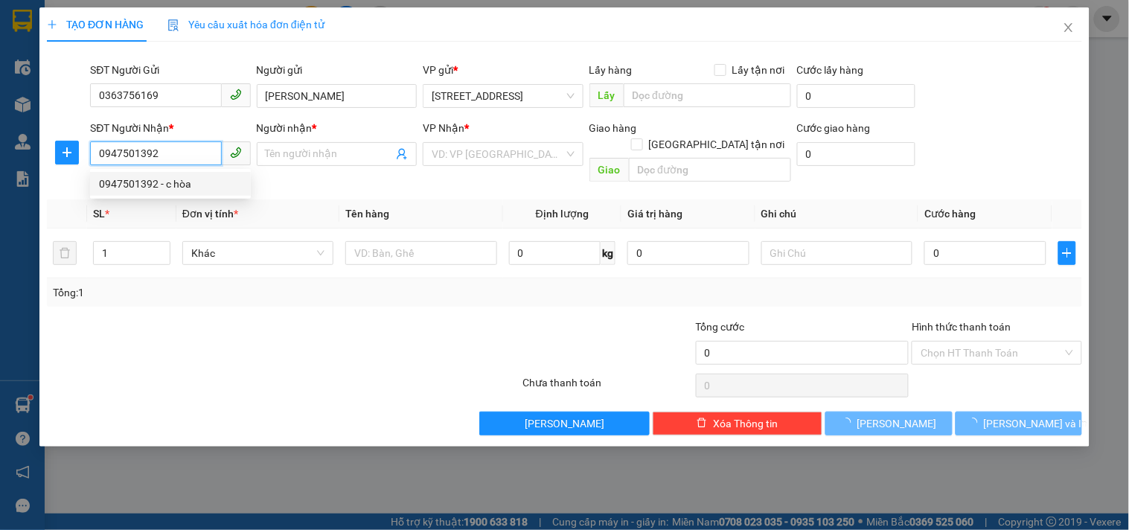
type input "c hòa"
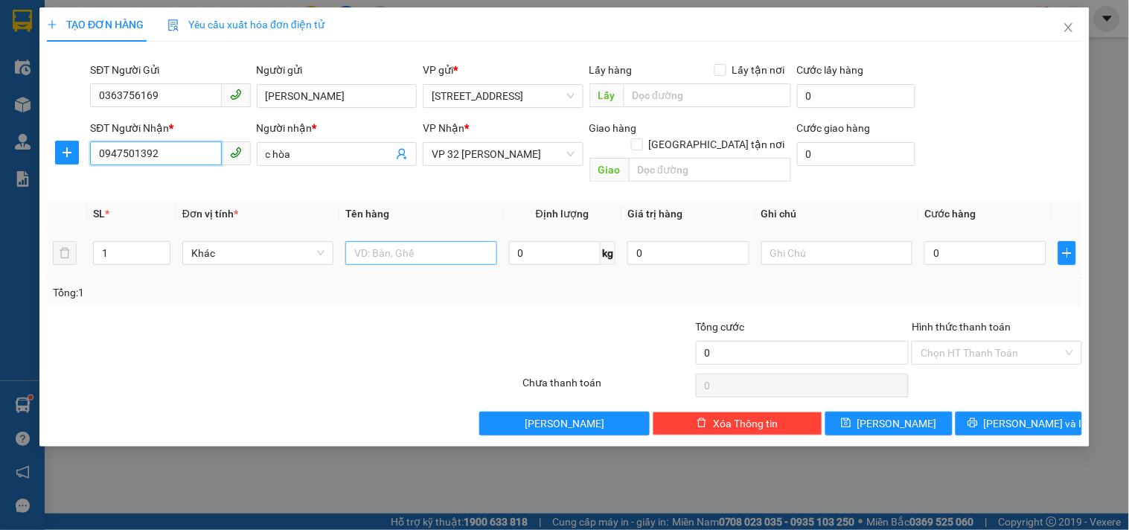
type input "0947501392"
click at [428, 241] on input "text" at bounding box center [420, 253] width 151 height 24
type input "tp"
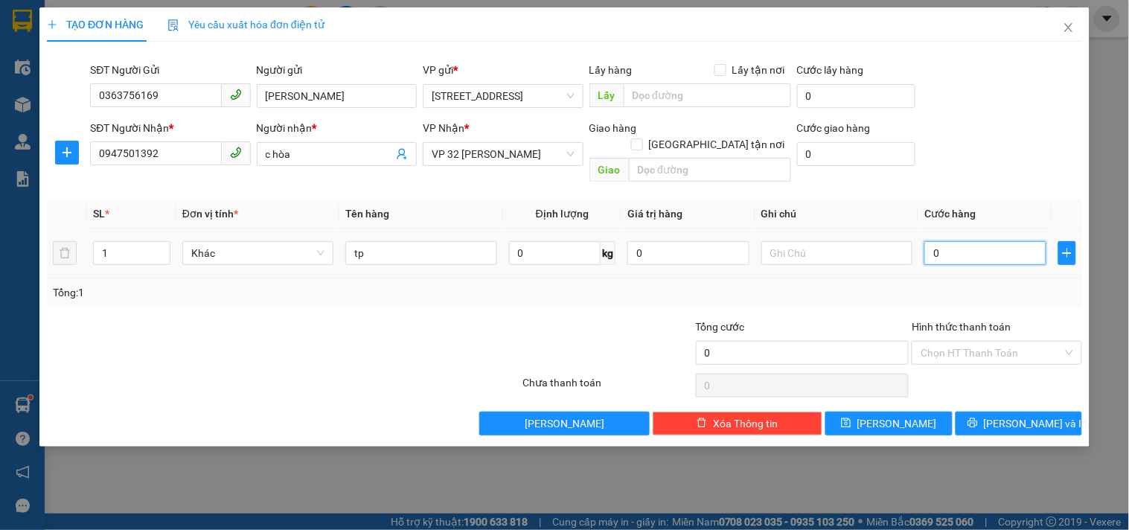
click at [946, 241] on input "0" at bounding box center [985, 253] width 122 height 24
type input "3"
type input "30"
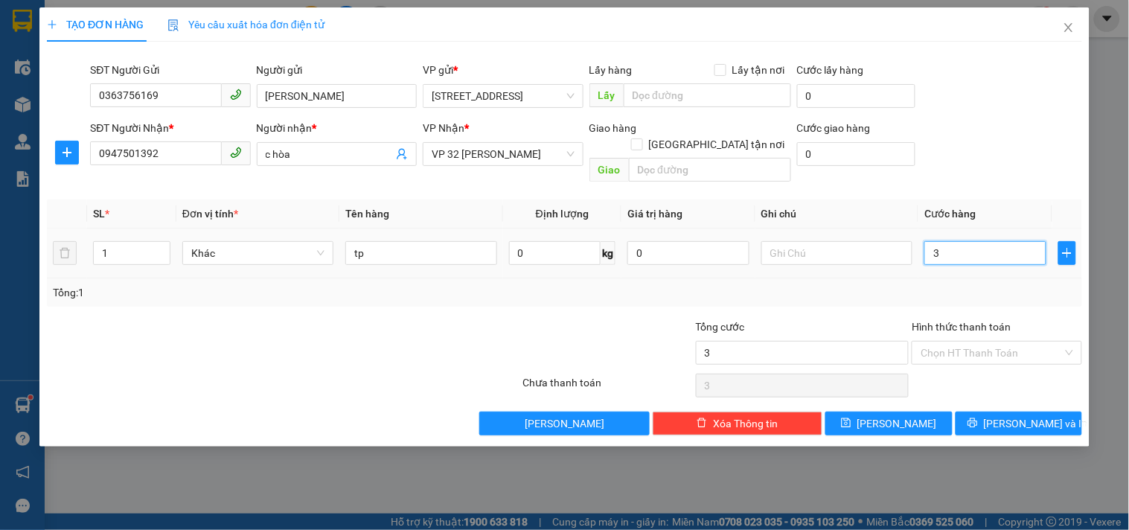
type input "30"
type input "300"
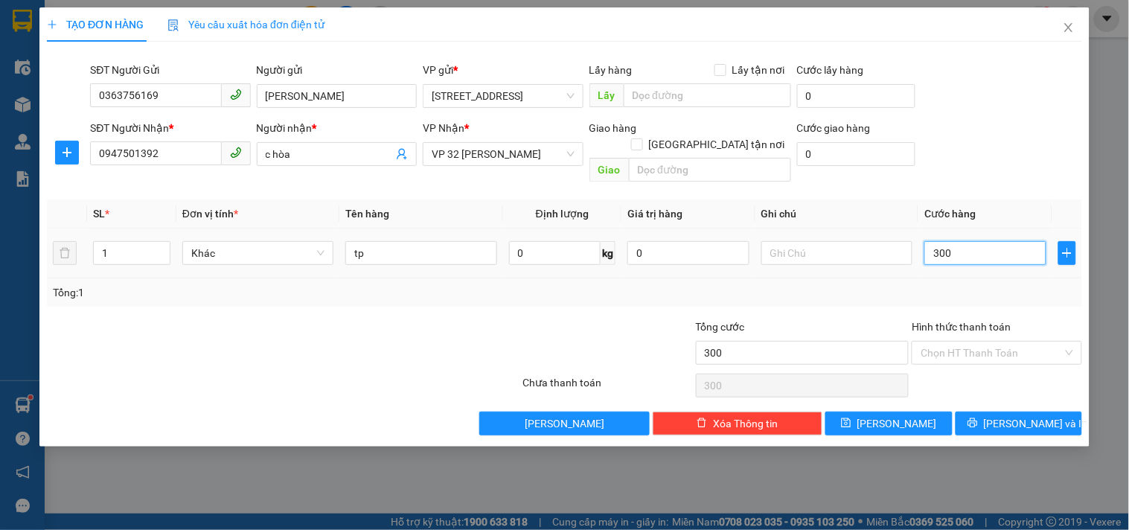
type input "3.000"
type input "30.000"
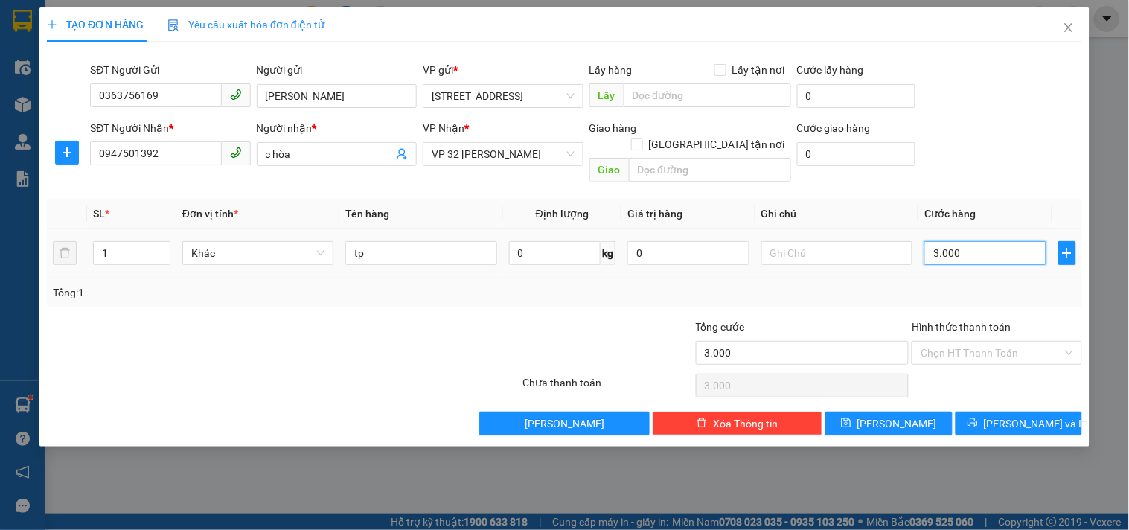
type input "30.000"
click at [1016, 342] on input "Hình thức thanh toán" at bounding box center [991, 353] width 141 height 22
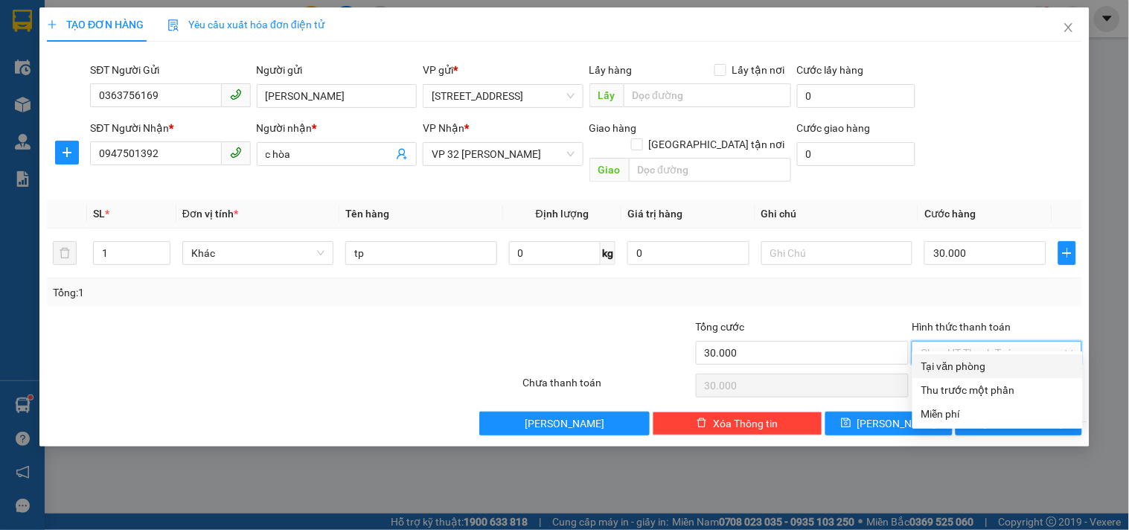
click at [990, 360] on div "Tại văn phòng" at bounding box center [997, 366] width 153 height 16
type input "0"
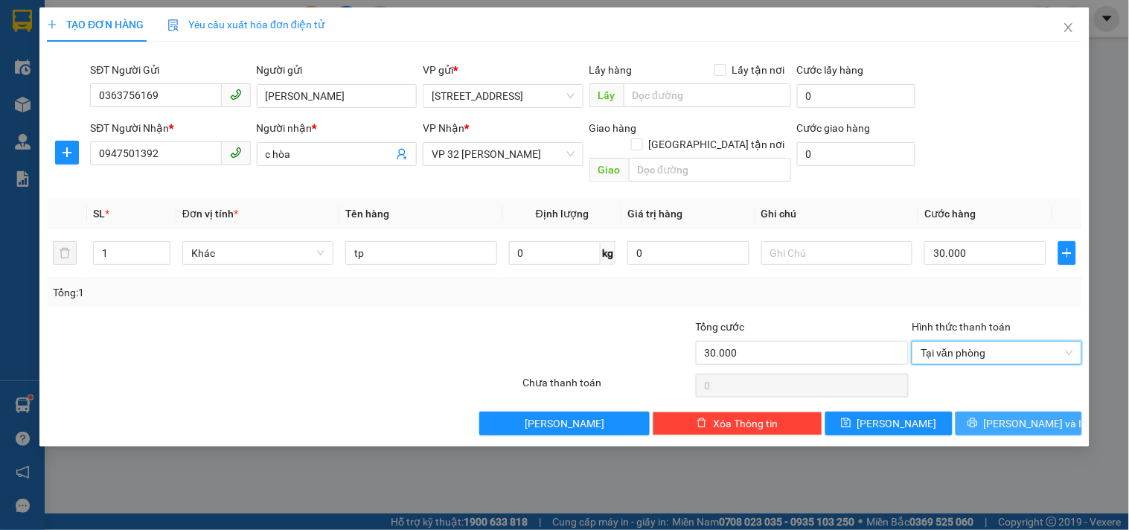
click at [1009, 415] on span "[PERSON_NAME] và In" at bounding box center [1036, 423] width 104 height 16
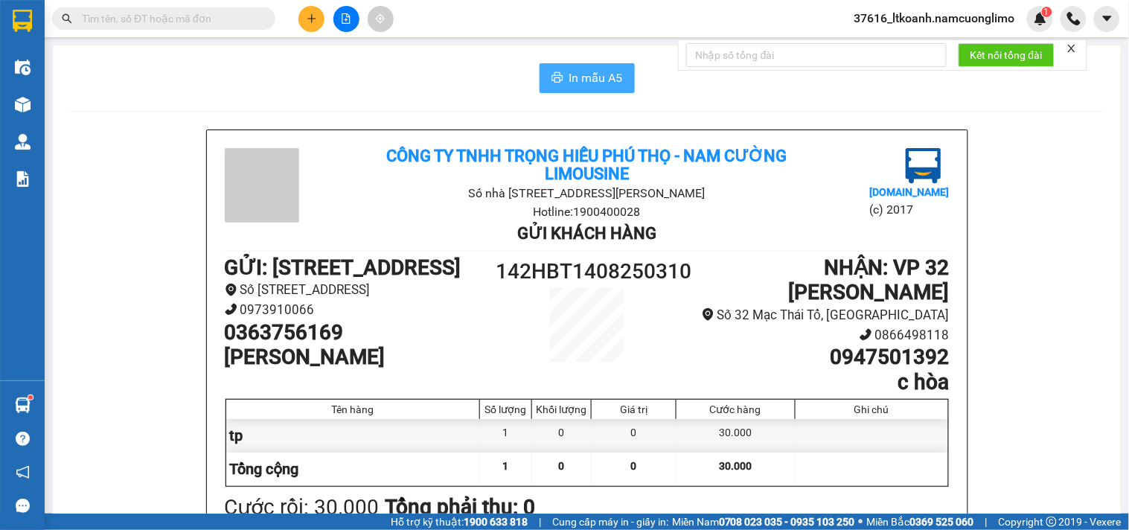
click at [603, 83] on span "In mẫu A5" at bounding box center [596, 77] width 54 height 19
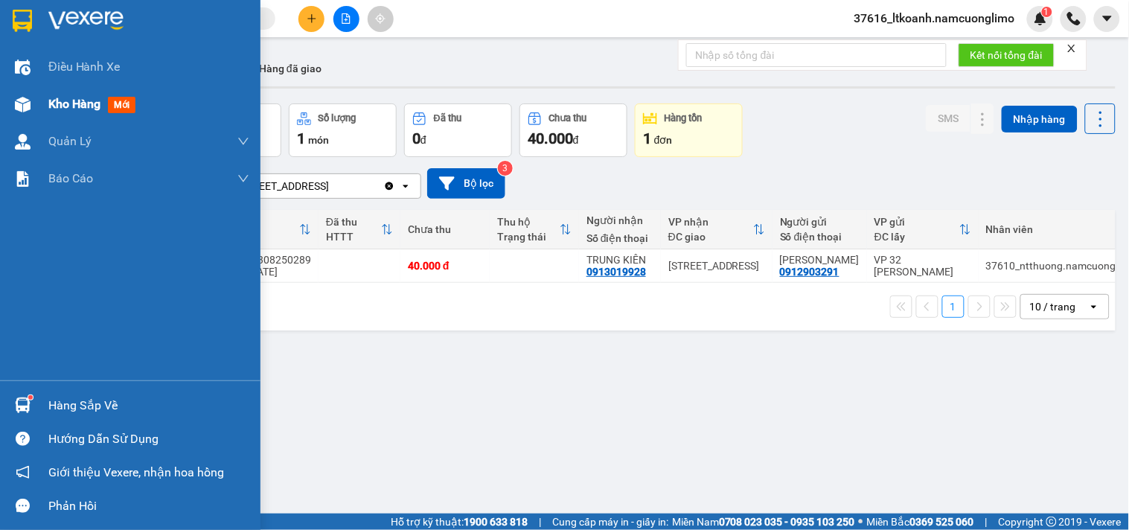
drag, startPoint x: 15, startPoint y: 21, endPoint x: 179, endPoint y: 94, distance: 179.9
click at [17, 20] on img at bounding box center [22, 21] width 19 height 22
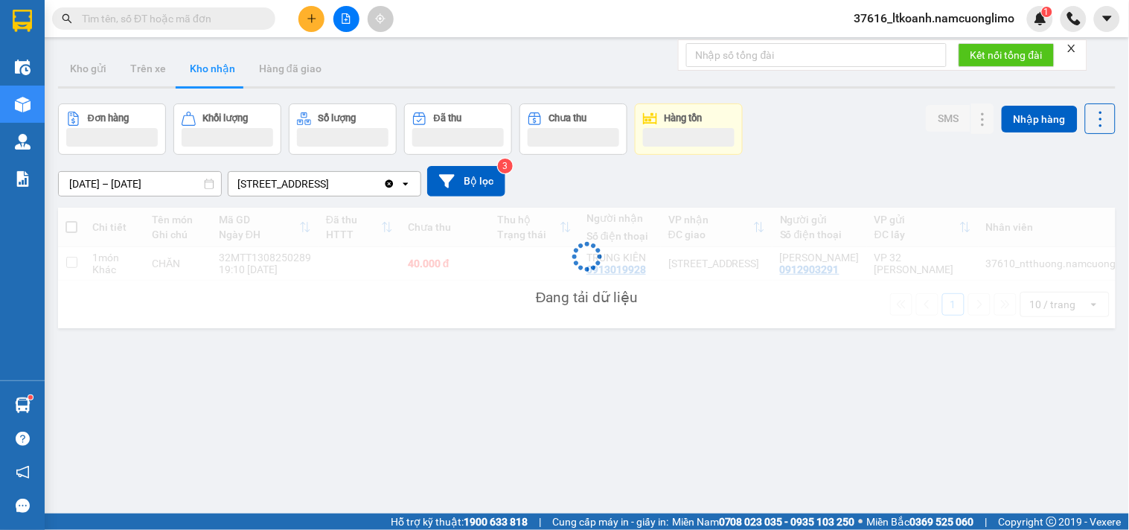
drag, startPoint x: 679, startPoint y: 323, endPoint x: 594, endPoint y: 344, distance: 88.1
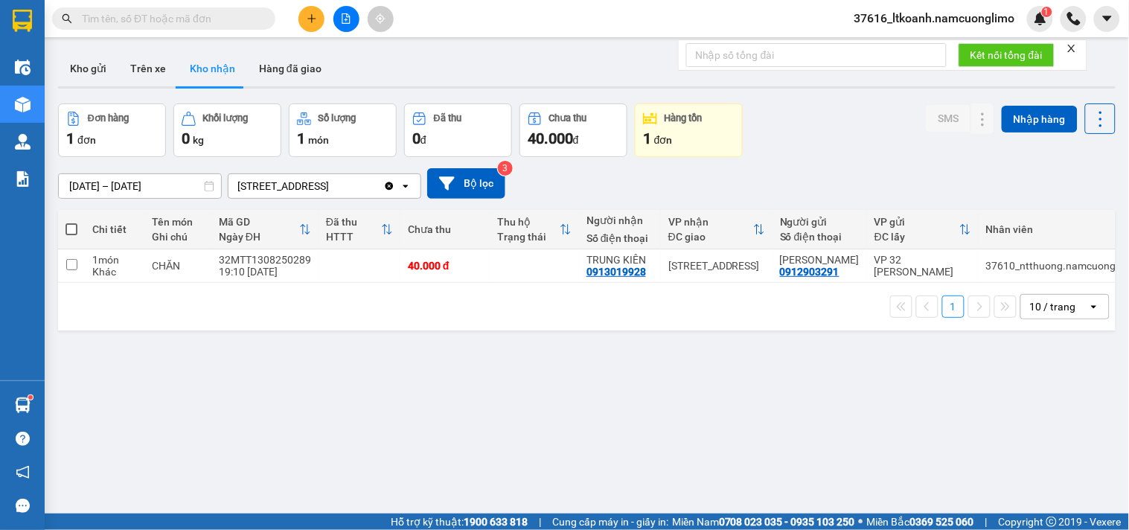
drag, startPoint x: 594, startPoint y: 344, endPoint x: 425, endPoint y: 409, distance: 181.2
click at [425, 409] on div "ver 1.8.138 Kho gửi Trên xe Kho nhận Hàng đã giao Đơn hàng 1 đơn Khối lượng 0 k…" at bounding box center [586, 310] width 1069 height 530
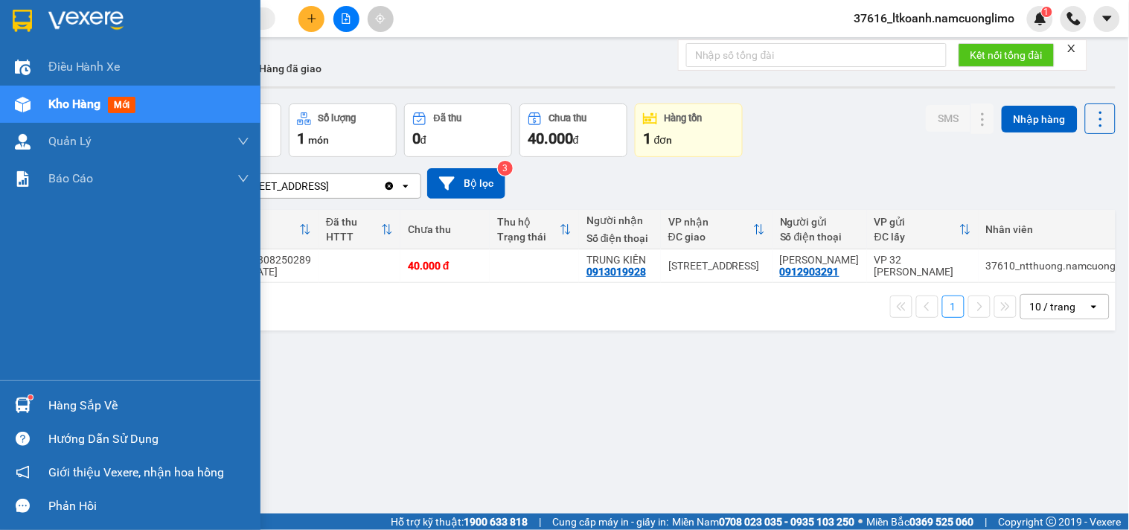
click at [21, 405] on img at bounding box center [23, 405] width 16 height 16
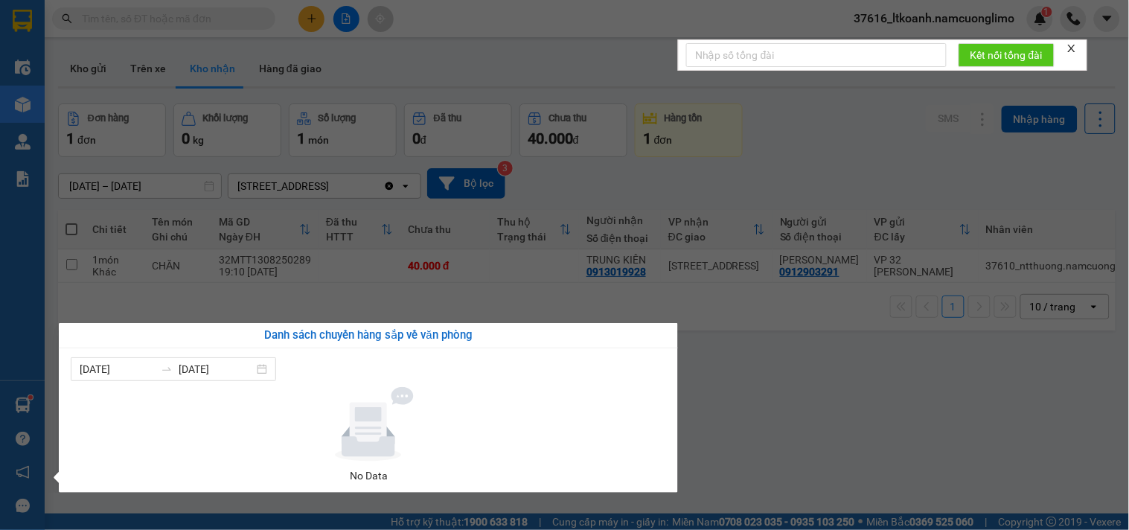
click at [775, 419] on section "Kết quả tìm kiếm ( 36 ) Bộ lọc Mã ĐH Trạng thái Món hàng Tổng cước Chưa cước Ng…" at bounding box center [564, 265] width 1129 height 530
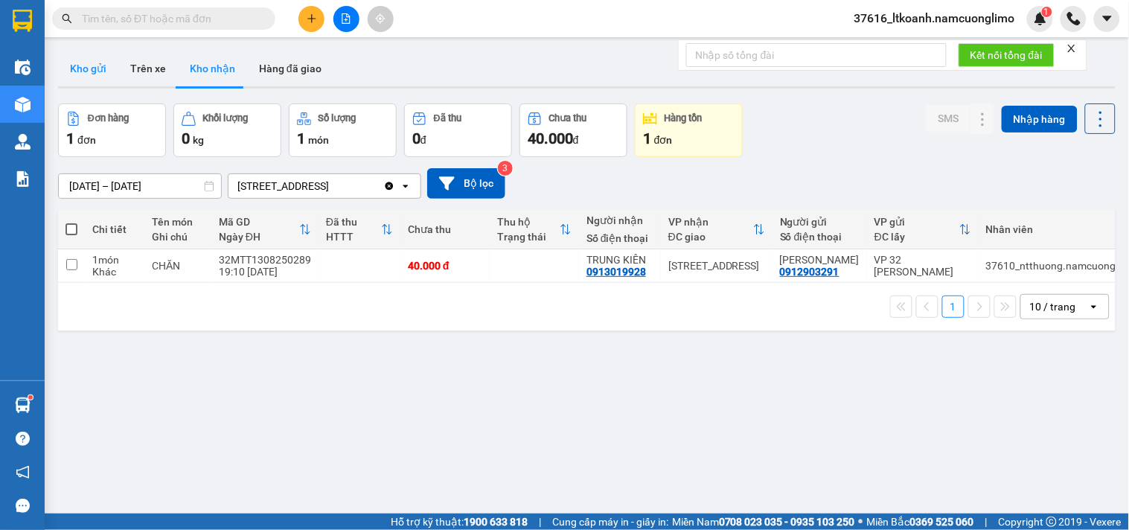
click at [88, 74] on button "Kho gửi" at bounding box center [88, 69] width 60 height 36
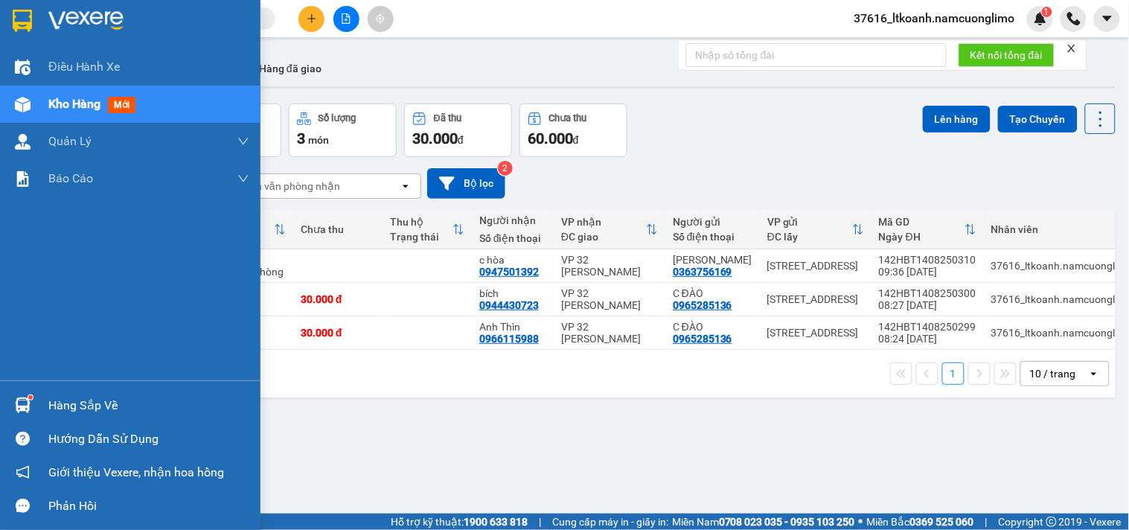
click at [18, 412] on img at bounding box center [23, 405] width 16 height 16
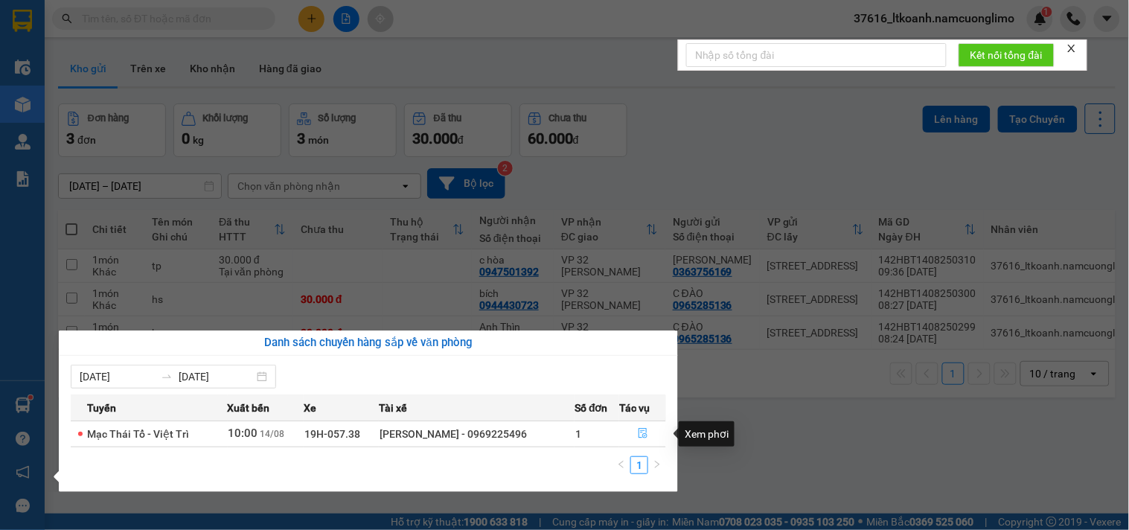
click at [638, 433] on icon "file-done" at bounding box center [643, 433] width 10 height 10
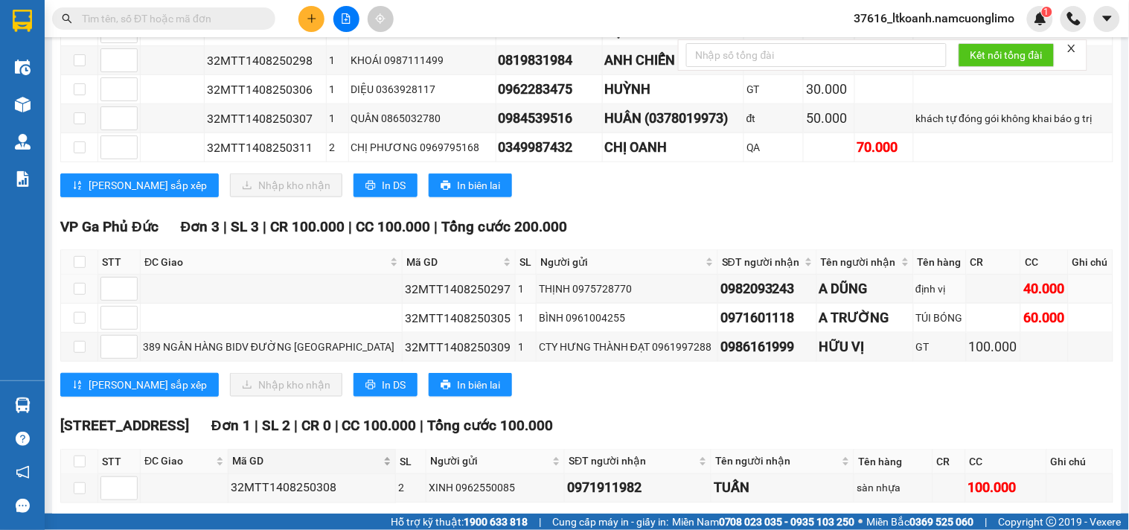
scroll to position [417, 0]
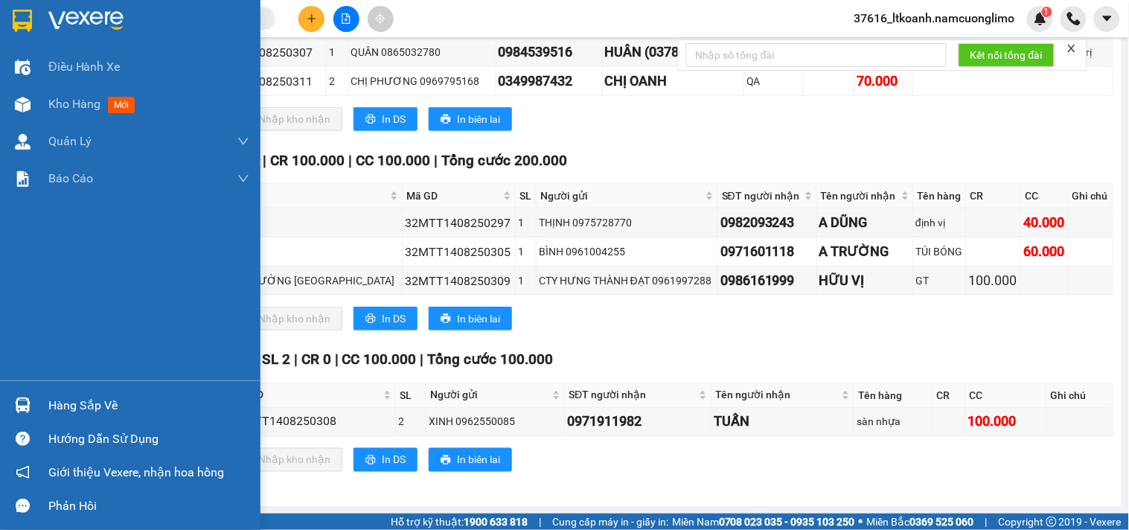
click at [77, 26] on img at bounding box center [85, 21] width 75 height 22
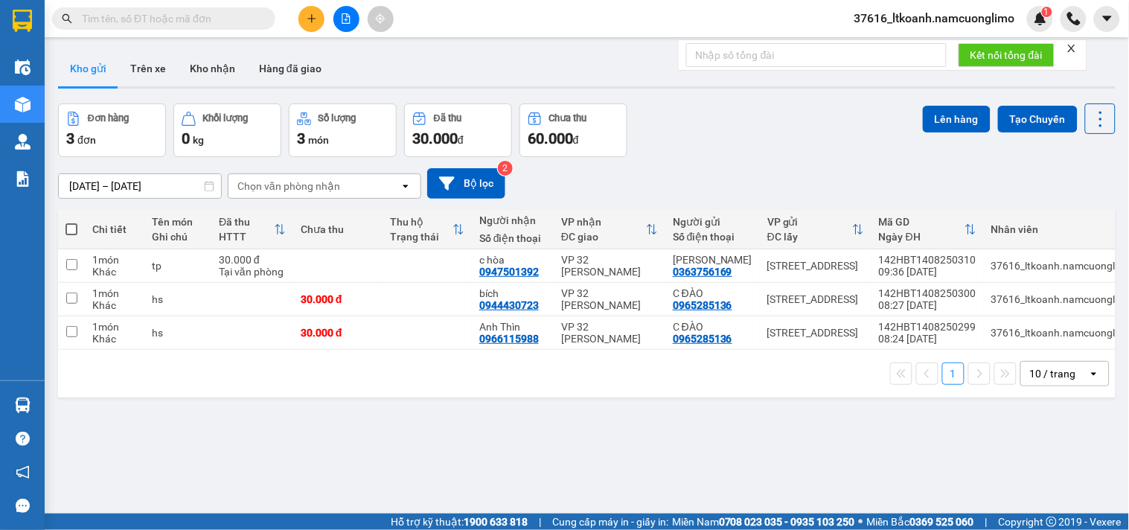
click at [212, 46] on div "ver 1.8.138 Kho gửi Trên xe Kho nhận Hàng đã giao Đơn hàng 3 đơn Khối lượng 0 k…" at bounding box center [586, 310] width 1069 height 530
click at [211, 63] on button "Kho nhận" at bounding box center [212, 69] width 69 height 36
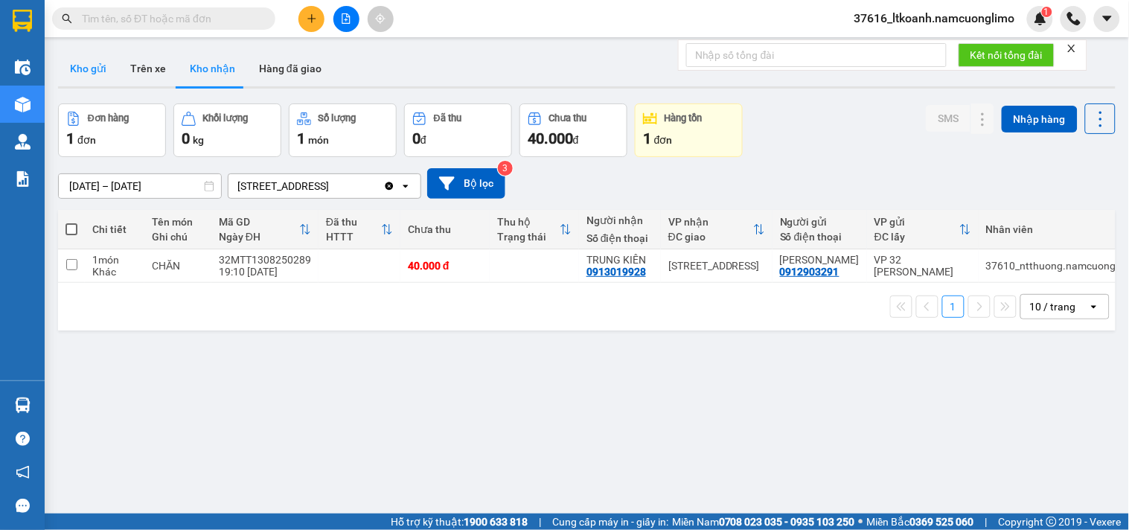
click at [86, 69] on button "Kho gửi" at bounding box center [88, 69] width 60 height 36
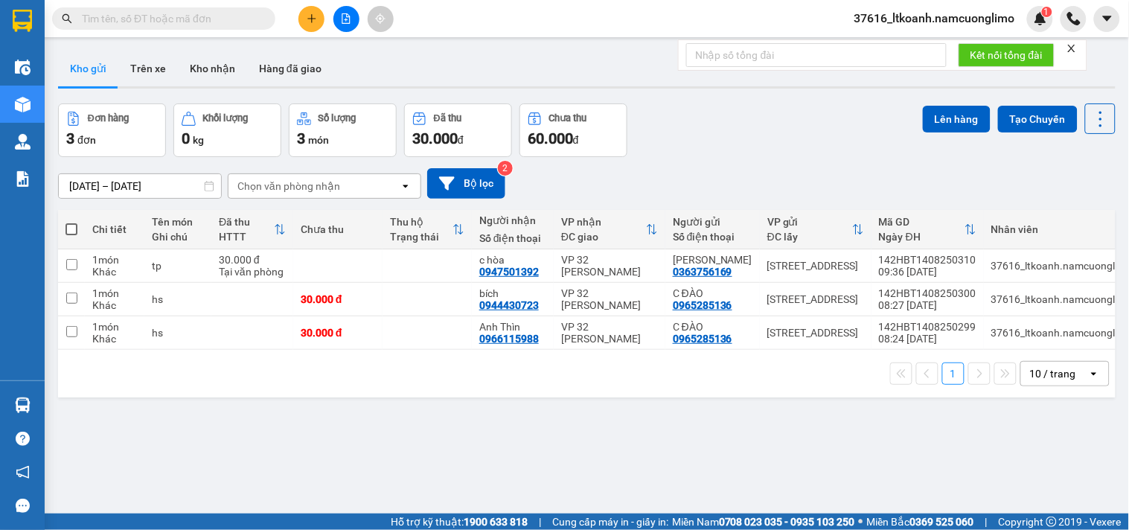
click at [65, 229] on span at bounding box center [71, 229] width 12 height 12
click at [71, 222] on input "checkbox" at bounding box center [71, 222] width 0 height 0
checkbox input "true"
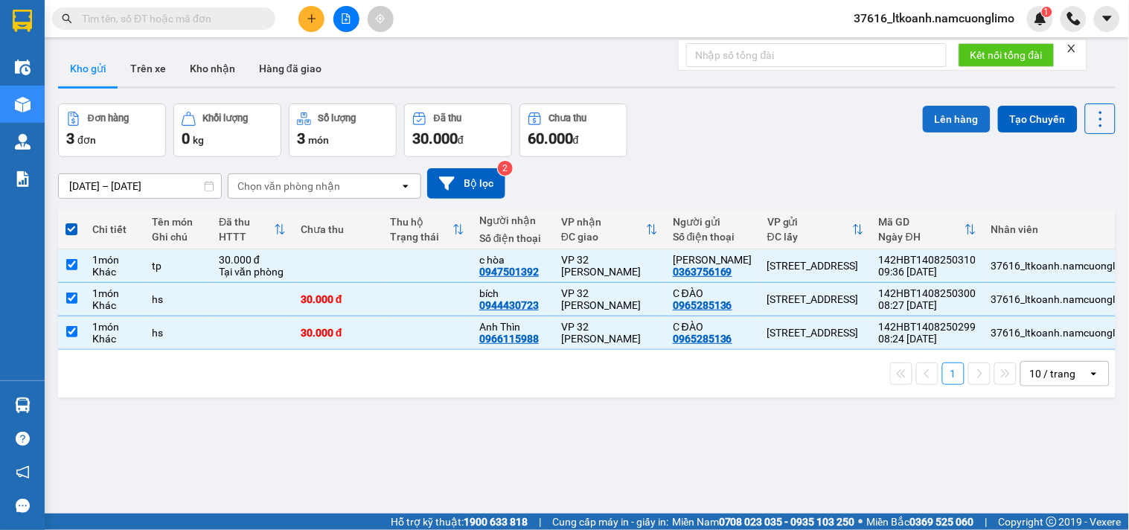
click at [939, 120] on button "Lên hàng" at bounding box center [957, 119] width 68 height 27
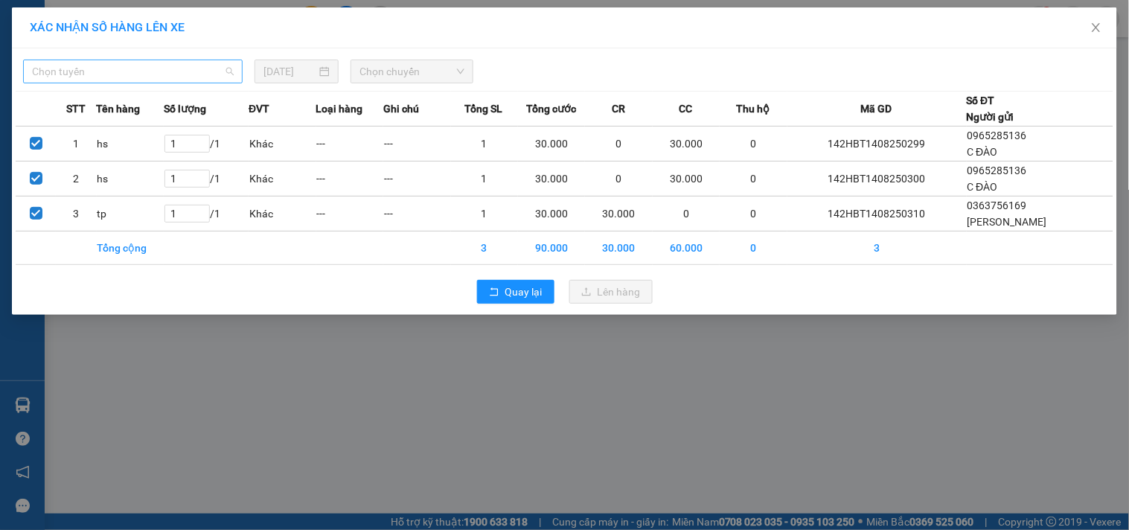
click at [183, 73] on span "Chọn tuyến" at bounding box center [133, 71] width 202 height 22
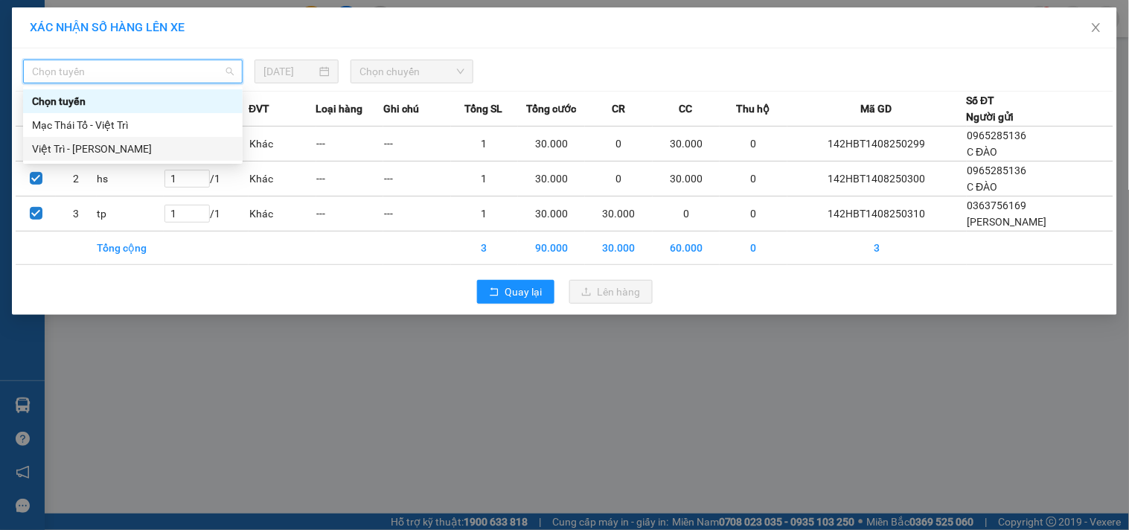
click at [100, 147] on div "Việt Trì - [PERSON_NAME]" at bounding box center [133, 149] width 202 height 16
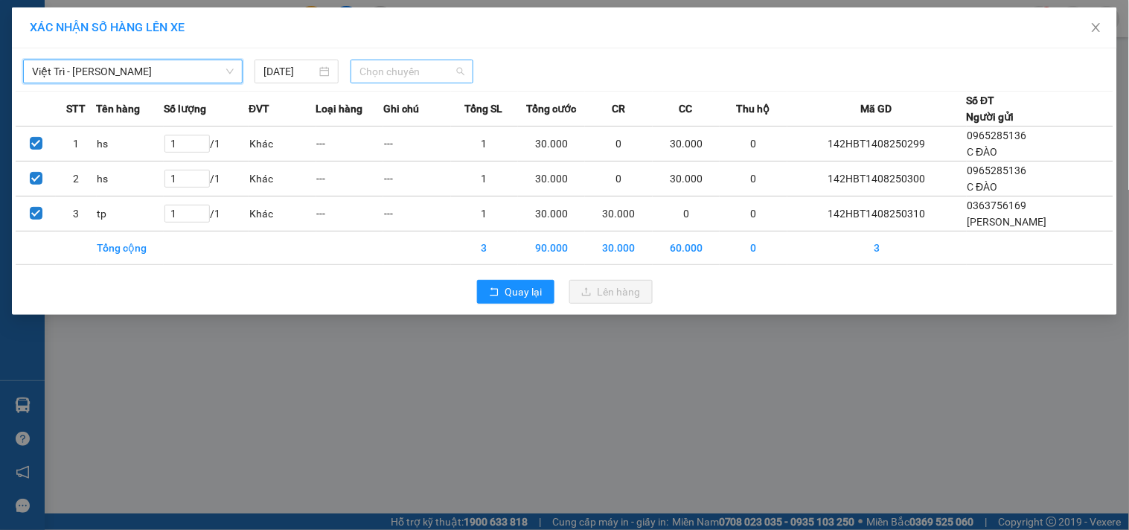
click at [384, 70] on span "Chọn chuyến" at bounding box center [411, 71] width 105 height 22
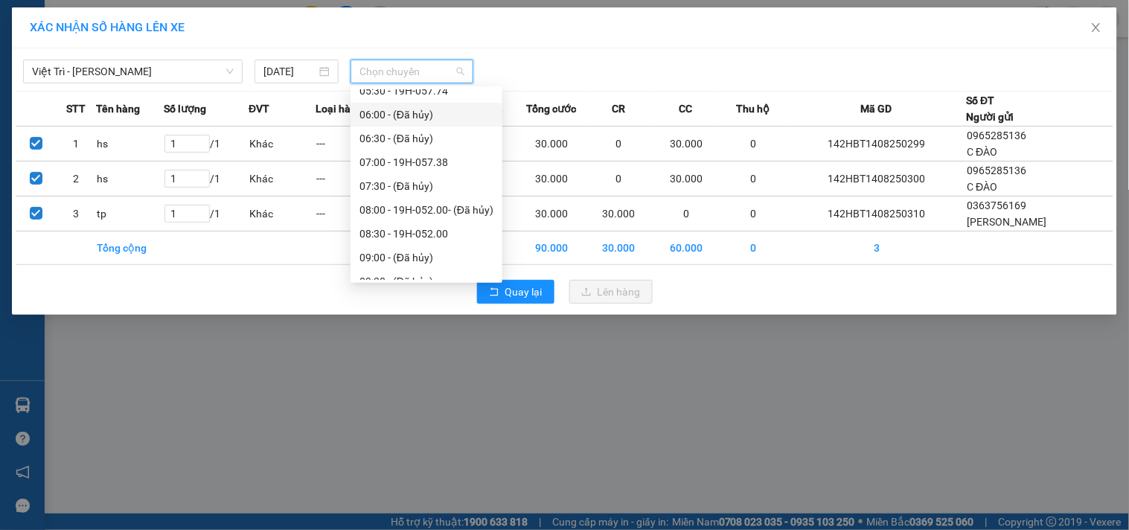
scroll to position [165, 0]
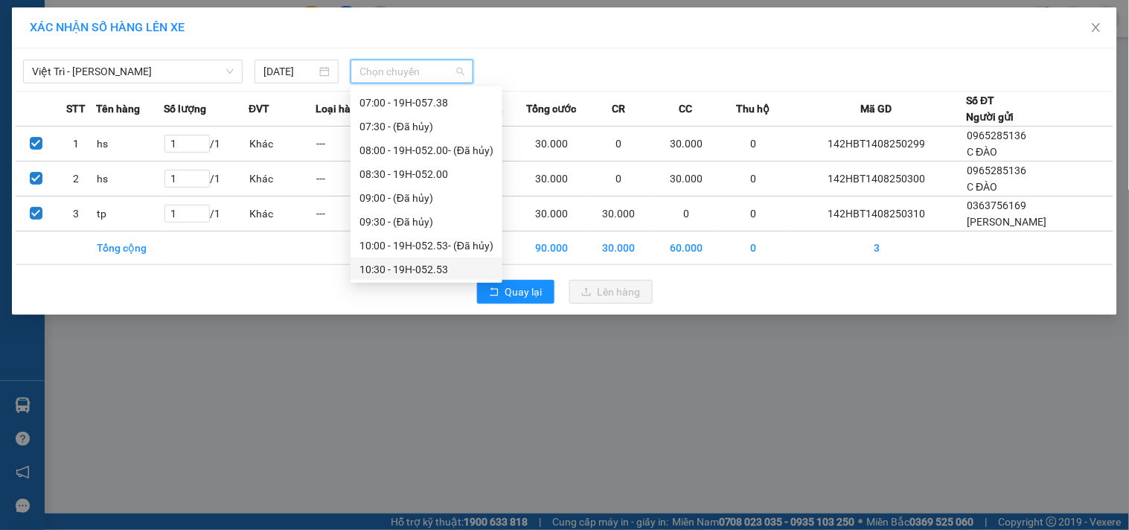
click at [442, 270] on div "10:30 - 19H-052.53" at bounding box center [426, 269] width 134 height 16
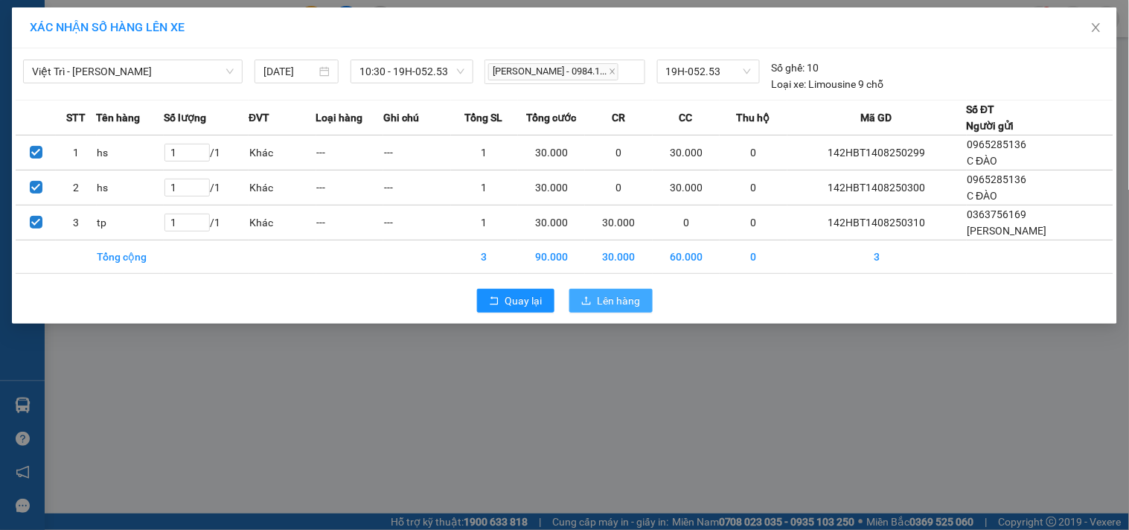
click at [621, 298] on span "Lên hàng" at bounding box center [619, 300] width 43 height 16
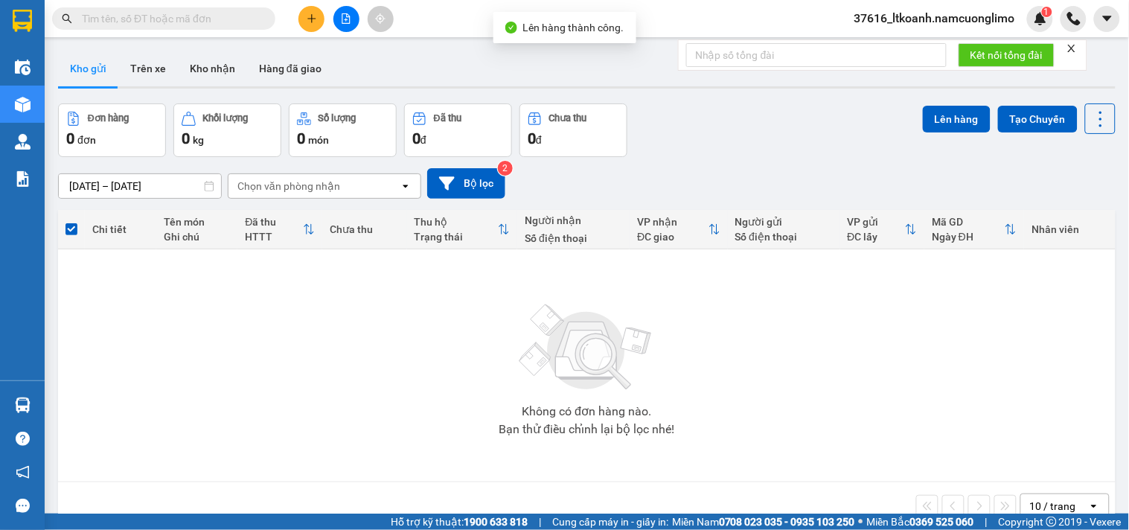
click at [77, 400] on div "Không có đơn hàng nào. Bạn thử điều chỉnh lại bộ lọc nhé!" at bounding box center [586, 365] width 1043 height 223
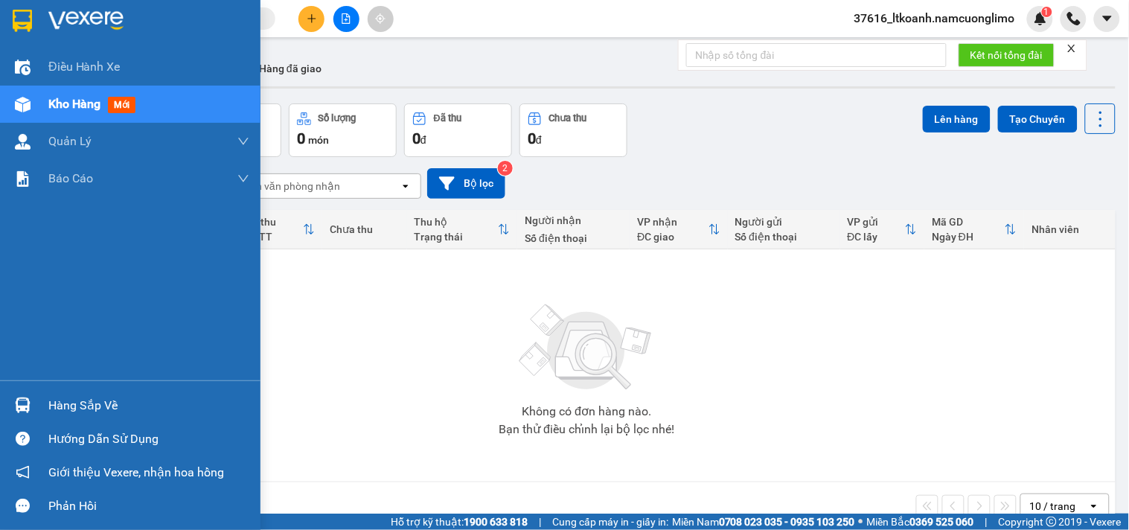
drag, startPoint x: 33, startPoint y: 402, endPoint x: 240, endPoint y: 400, distance: 206.9
click at [67, 400] on div "Hàng sắp về" at bounding box center [130, 404] width 260 height 33
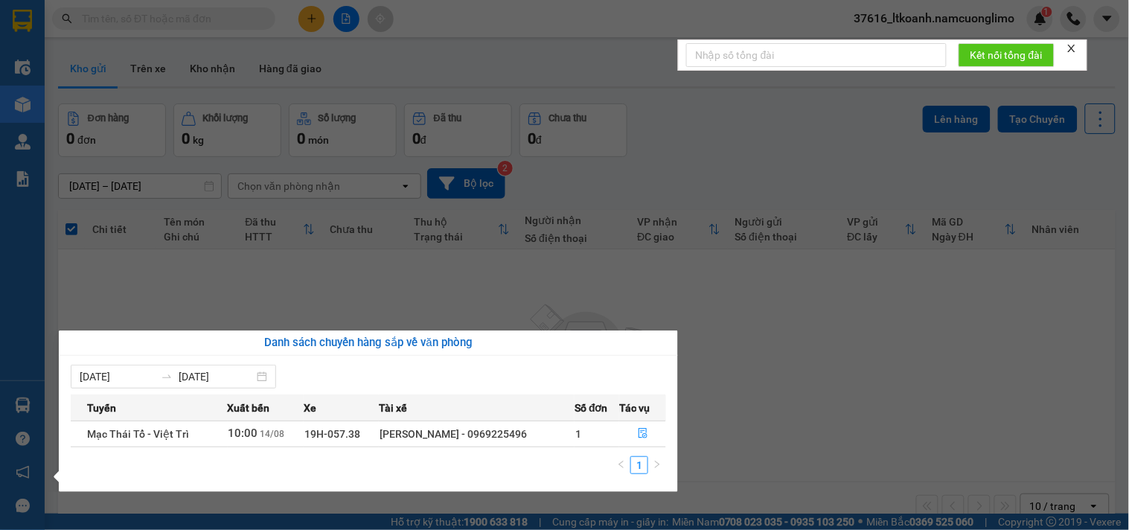
click at [192, 19] on section "Kết quả tìm kiếm ( 36 ) Bộ lọc Mã ĐH Trạng thái Món hàng Tổng cước Chưa cước Ng…" at bounding box center [564, 265] width 1129 height 530
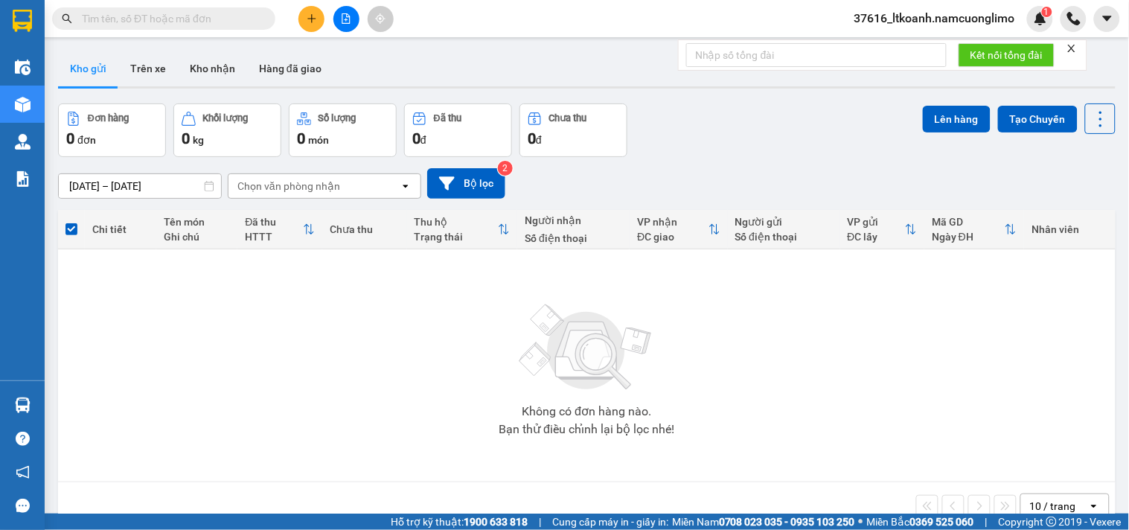
click at [192, 19] on input "text" at bounding box center [170, 18] width 176 height 16
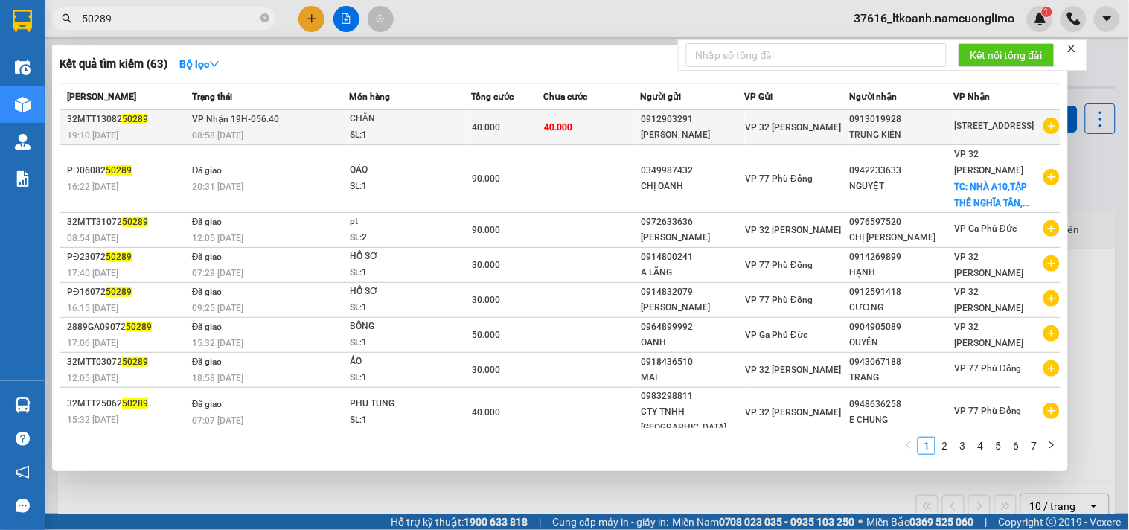
type input "50289"
click at [479, 130] on span "40.000" at bounding box center [486, 127] width 28 height 10
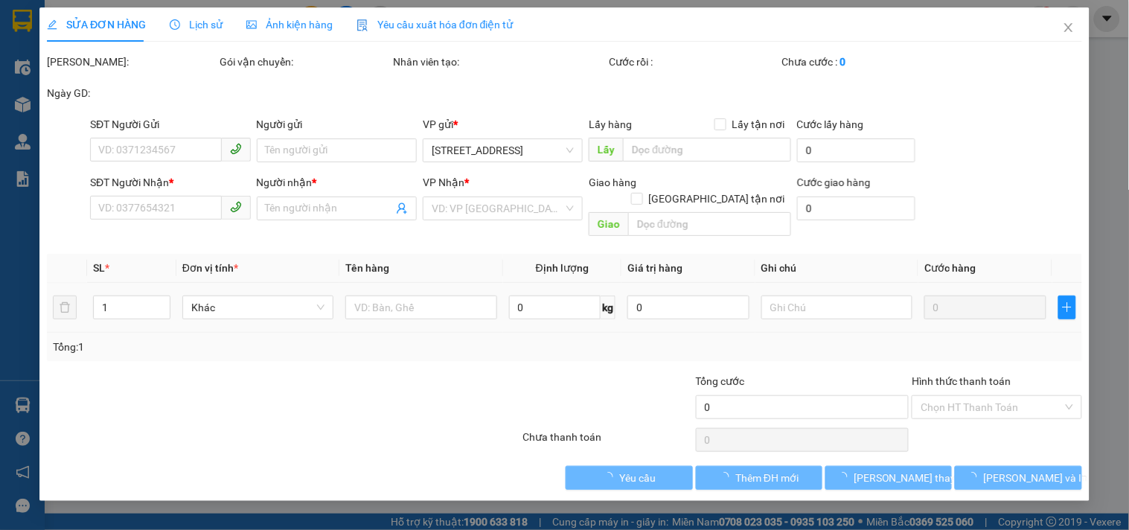
type input "0912903291"
type input "[PERSON_NAME]"
type input "0913019928"
type input "TRUNG KIÊN"
type input "40.000"
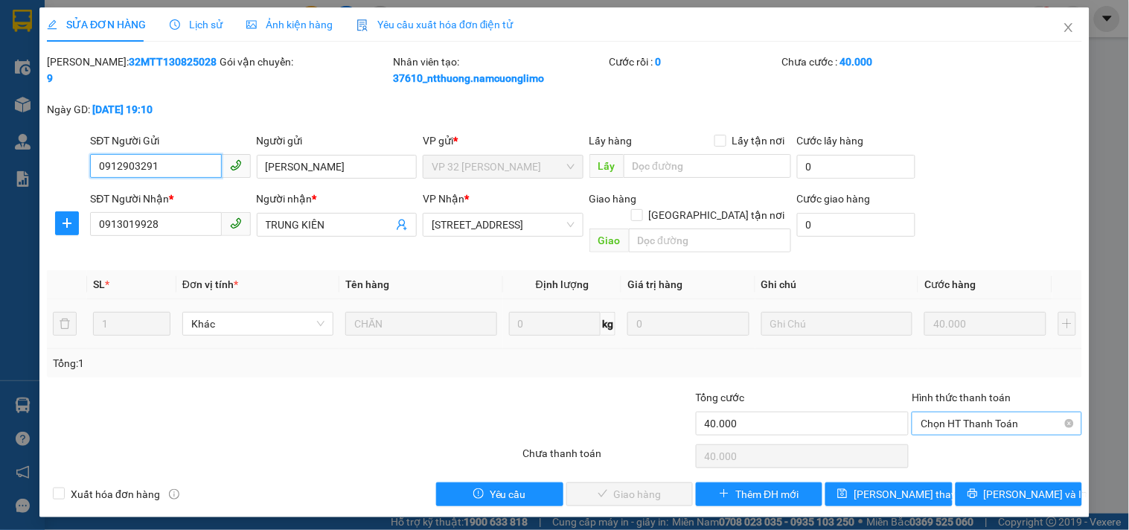
click at [967, 412] on span "Chọn HT Thanh Toán" at bounding box center [997, 423] width 152 height 22
click at [954, 430] on div "Tại văn phòng" at bounding box center [997, 437] width 153 height 16
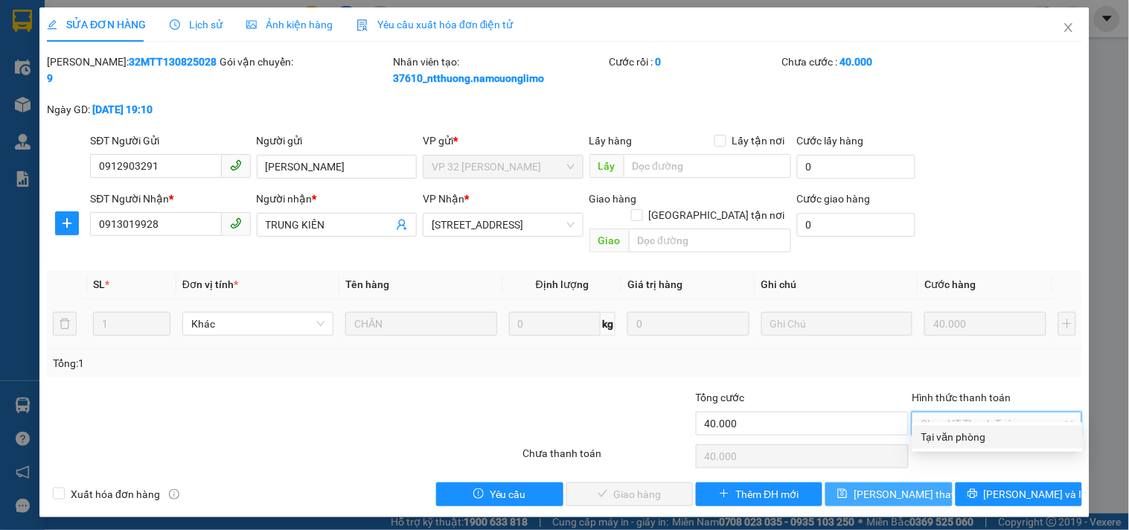
type input "0"
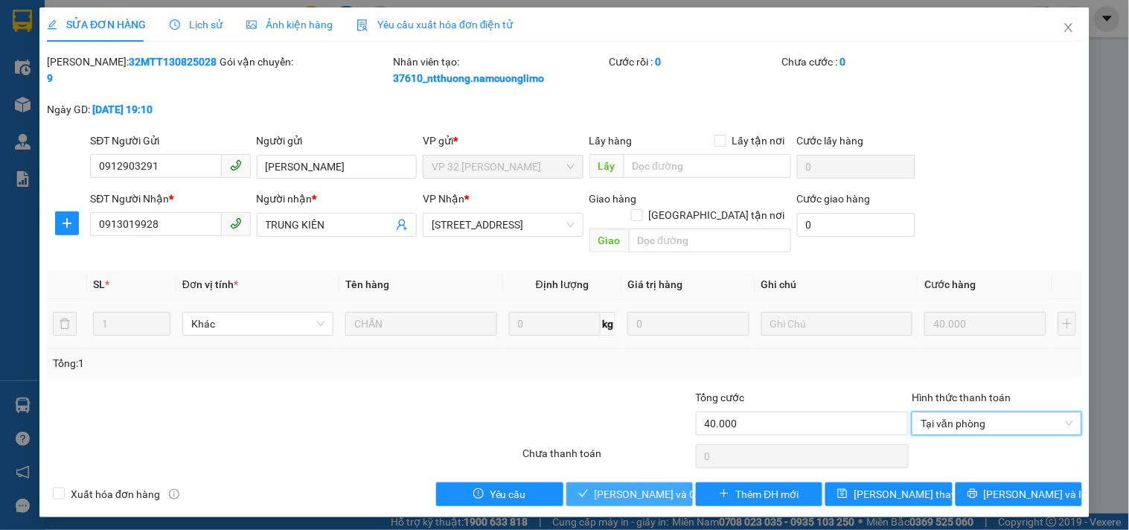
click at [675, 486] on span "[PERSON_NAME] và Giao hàng" at bounding box center [666, 494] width 143 height 16
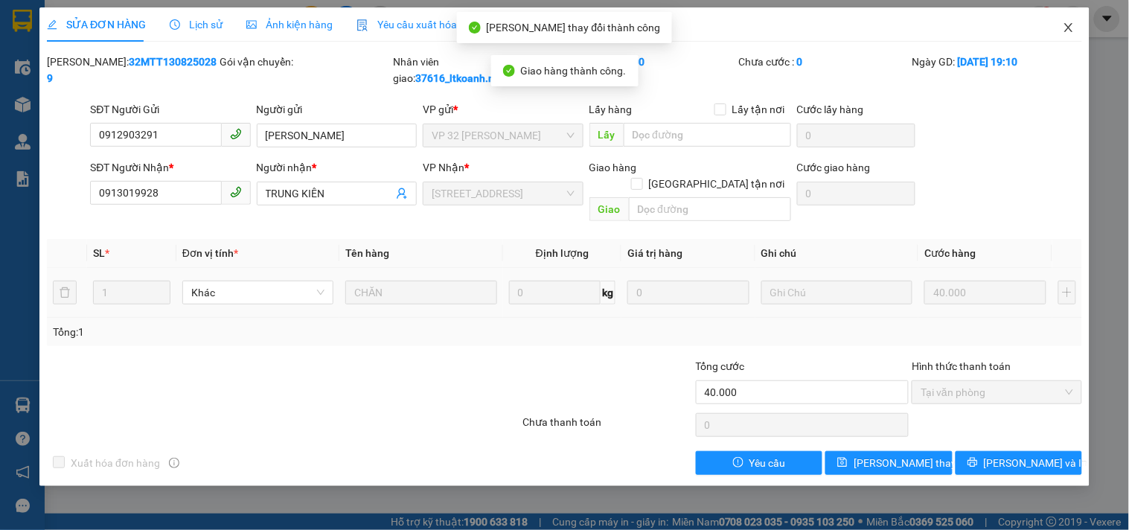
click at [1068, 33] on icon "close" at bounding box center [1069, 28] width 12 height 12
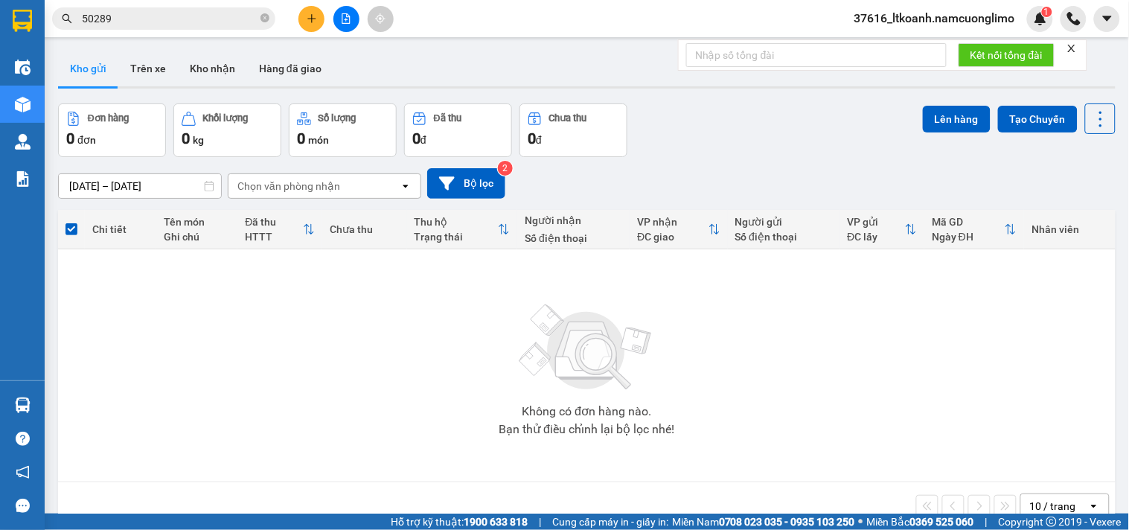
click at [270, 19] on span "50289" at bounding box center [163, 18] width 223 height 22
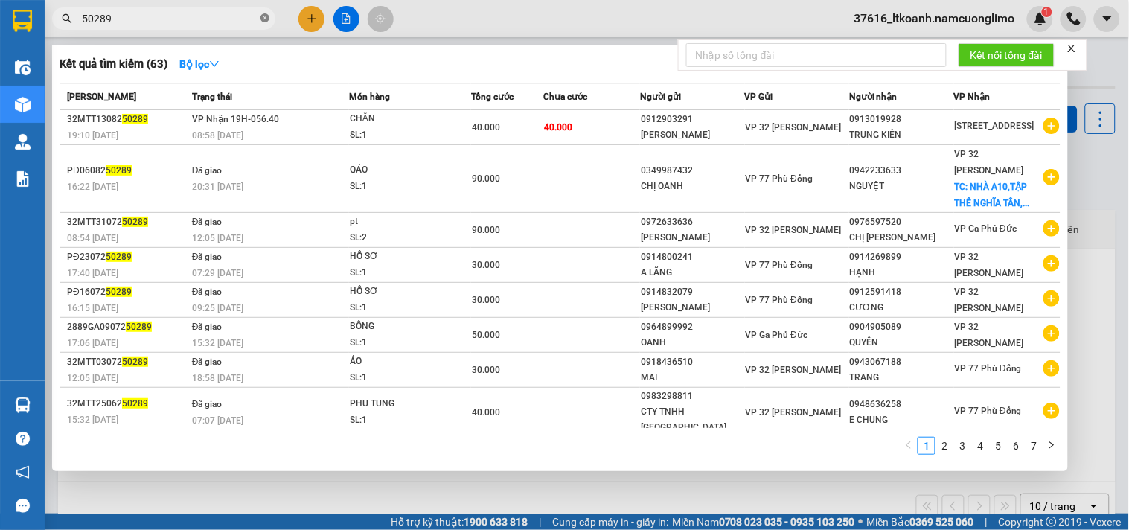
click at [260, 20] on icon "close-circle" at bounding box center [264, 17] width 9 height 9
